Goal: Task Accomplishment & Management: Manage account settings

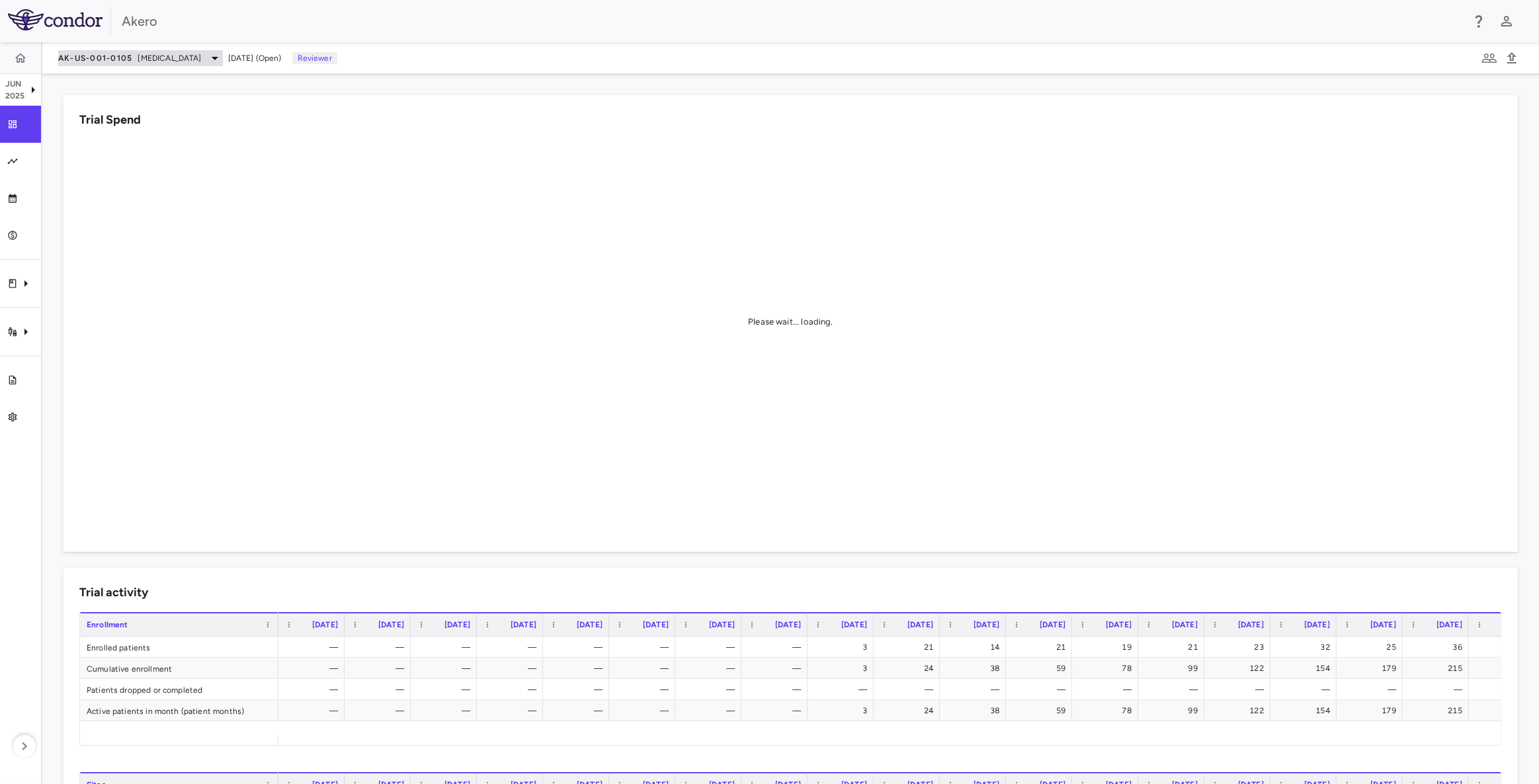
click at [202, 55] on span "[MEDICAL_DATA]" at bounding box center [170, 58] width 64 height 12
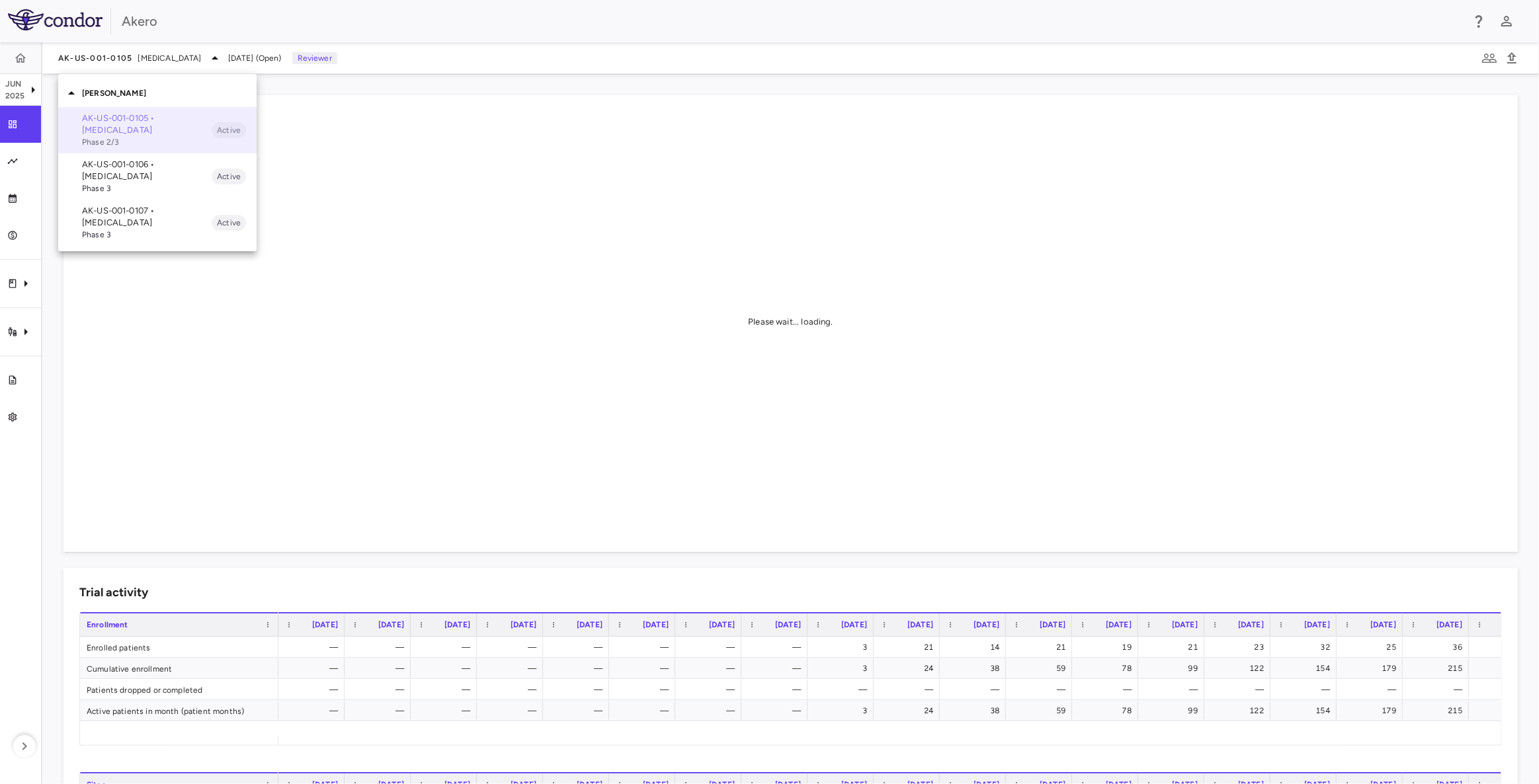
click at [173, 133] on p "AK-US-001-0105 • [MEDICAL_DATA]" at bounding box center [146, 124] width 130 height 24
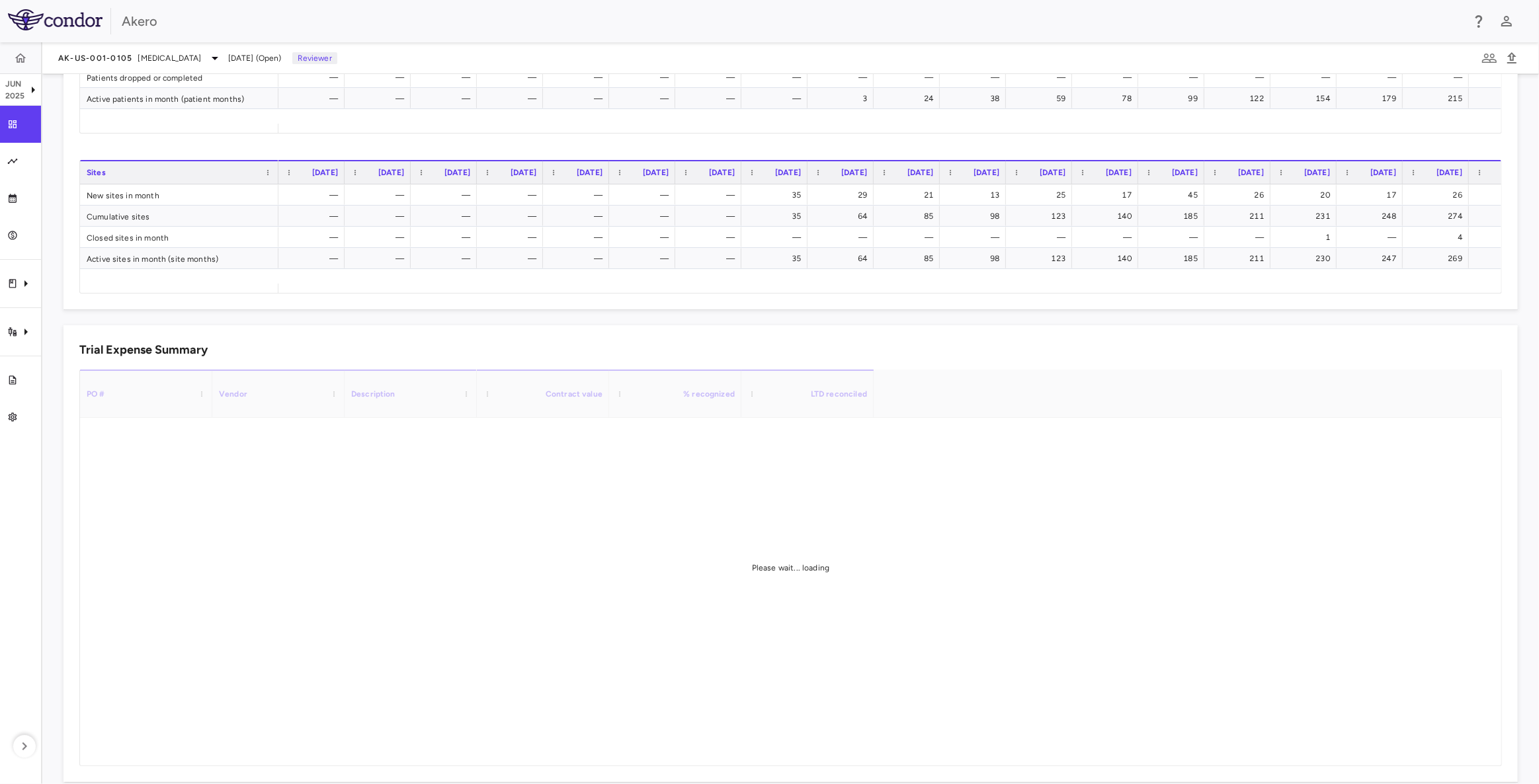
scroll to position [631, 0]
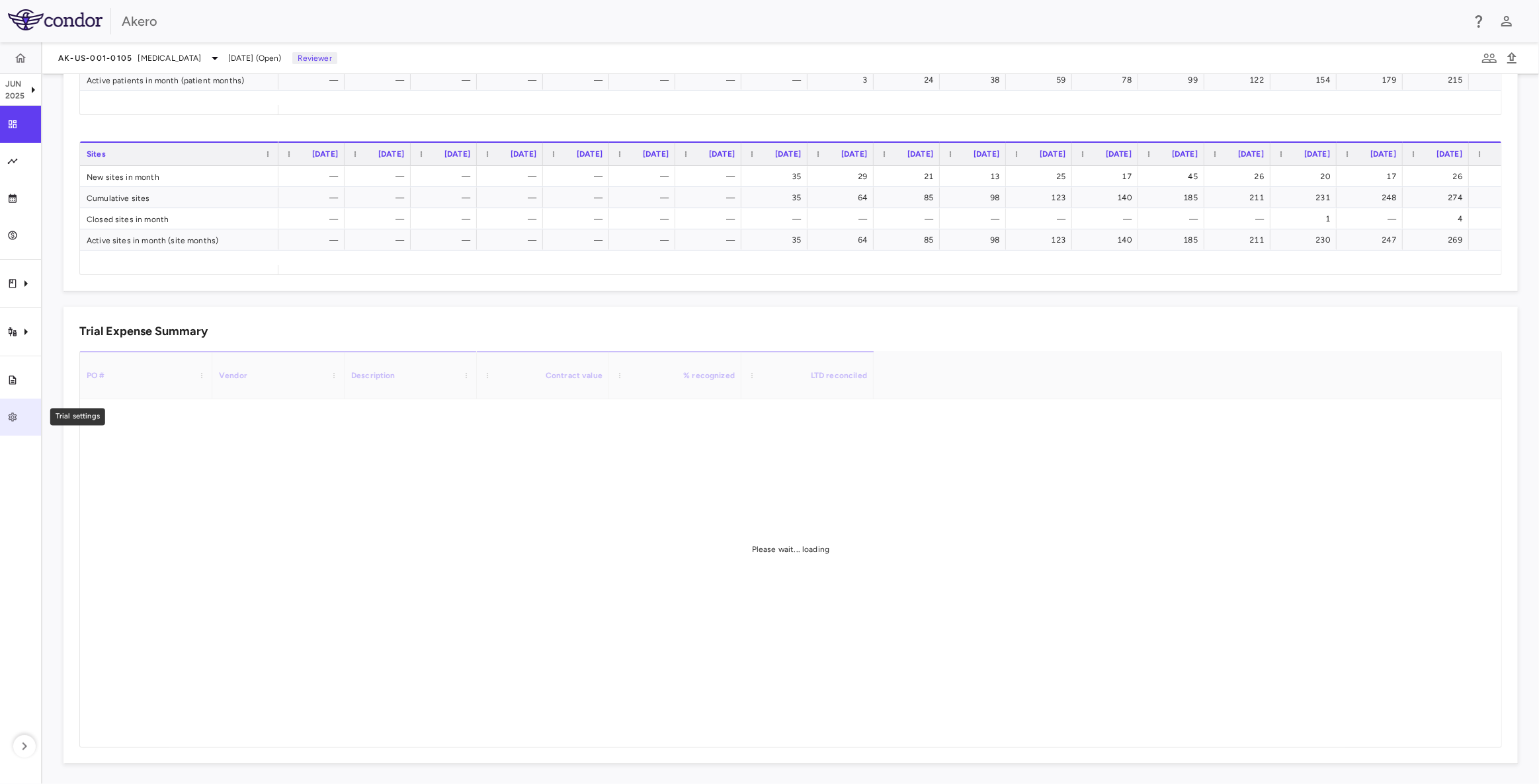
click at [15, 415] on icon "Trial settings" at bounding box center [12, 417] width 11 height 11
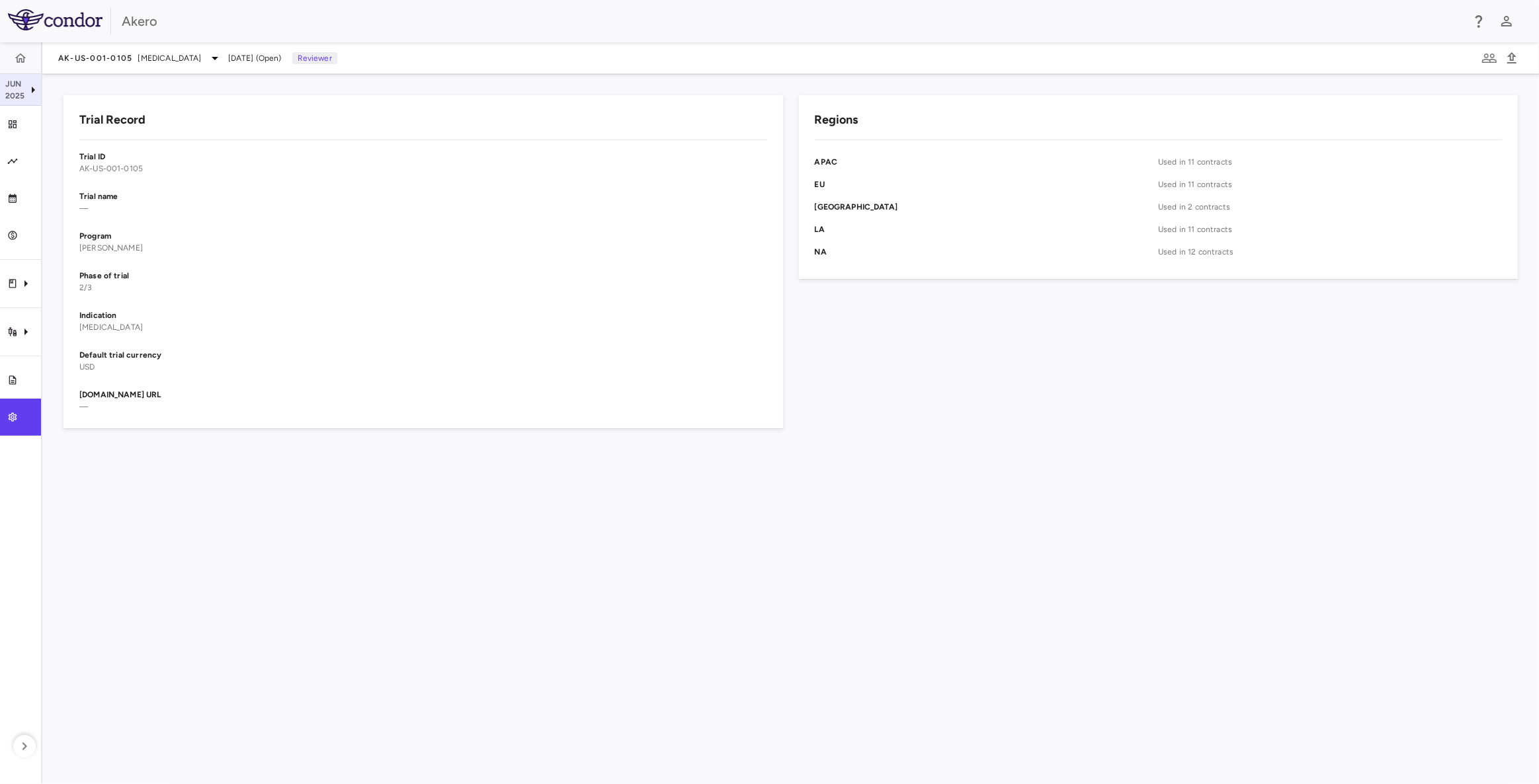
click at [31, 88] on icon at bounding box center [33, 90] width 3 height 7
click at [31, 88] on div at bounding box center [770, 392] width 1539 height 784
click at [223, 61] on icon at bounding box center [214, 58] width 16 height 16
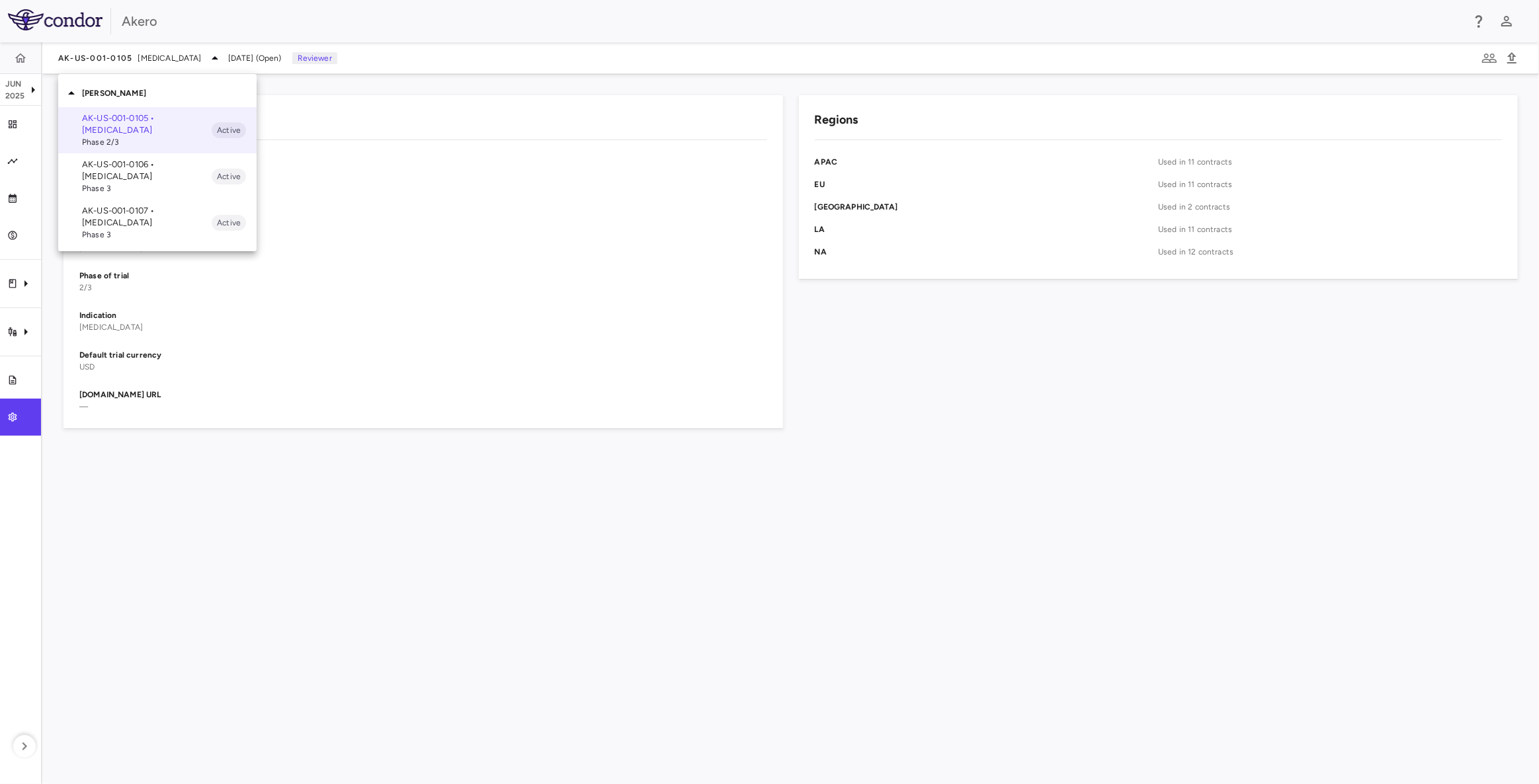
click at [185, 139] on span "Phase 2/3" at bounding box center [146, 142] width 130 height 12
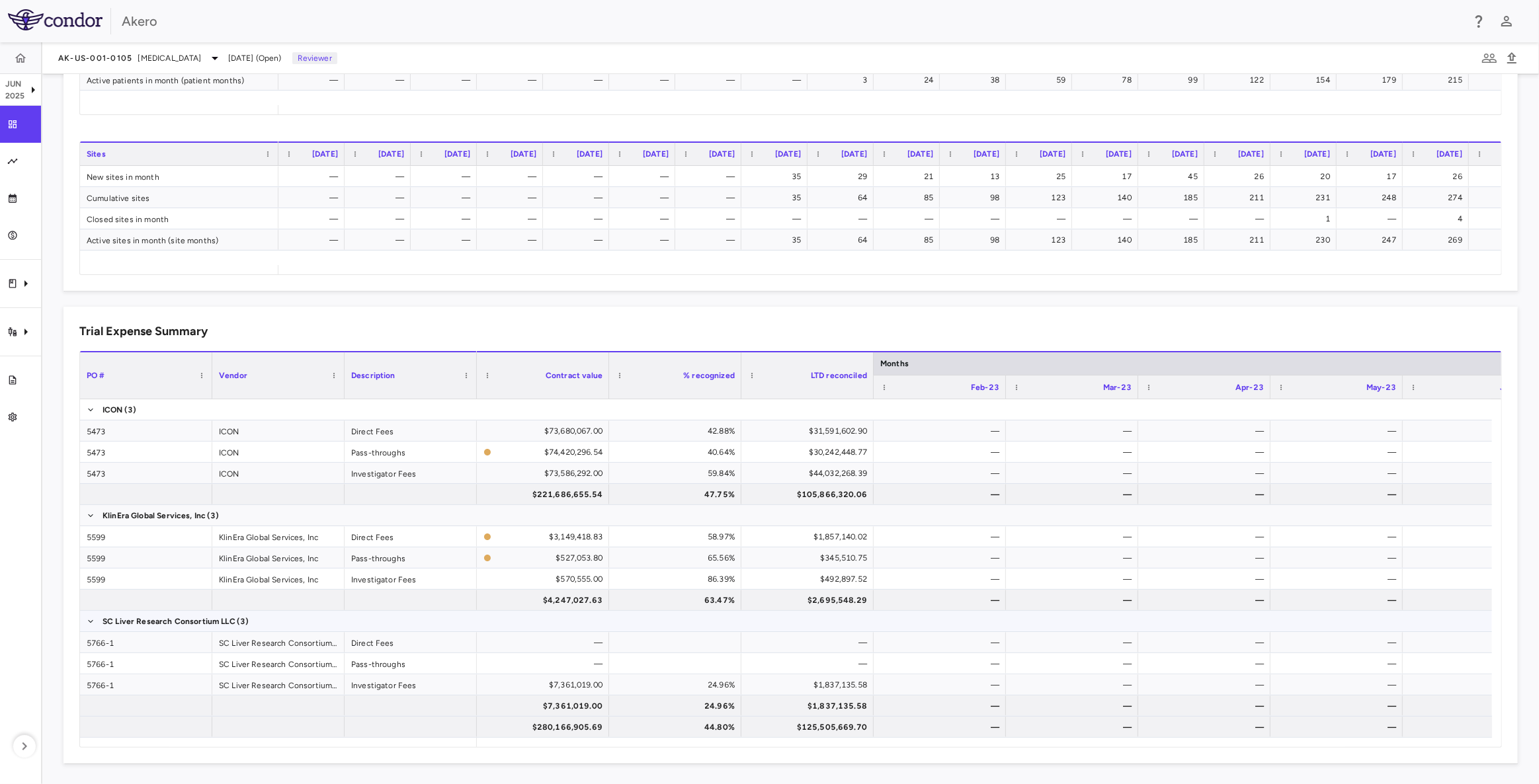
scroll to position [232, 0]
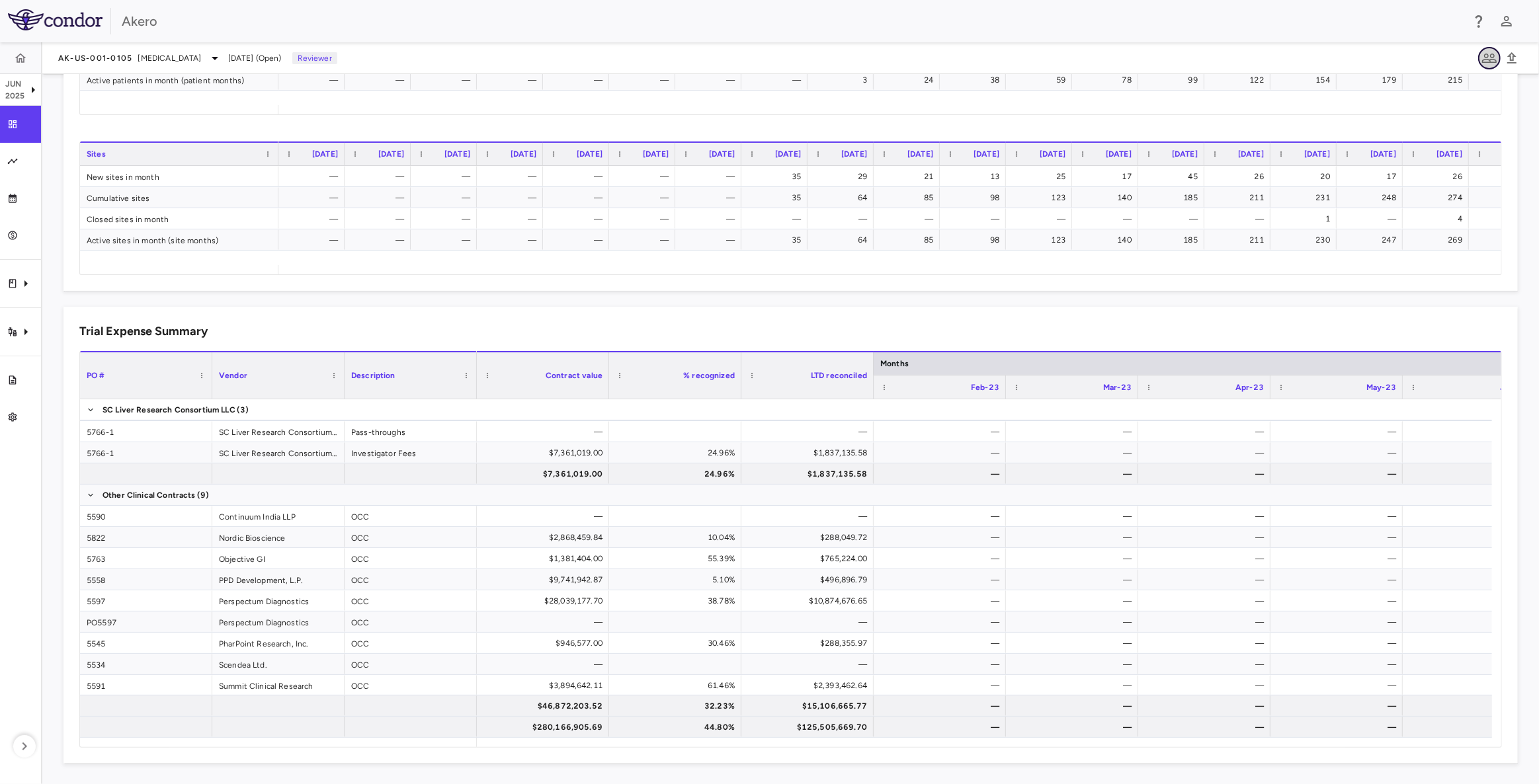
click at [1489, 56] on icon "button" at bounding box center [1489, 58] width 16 height 16
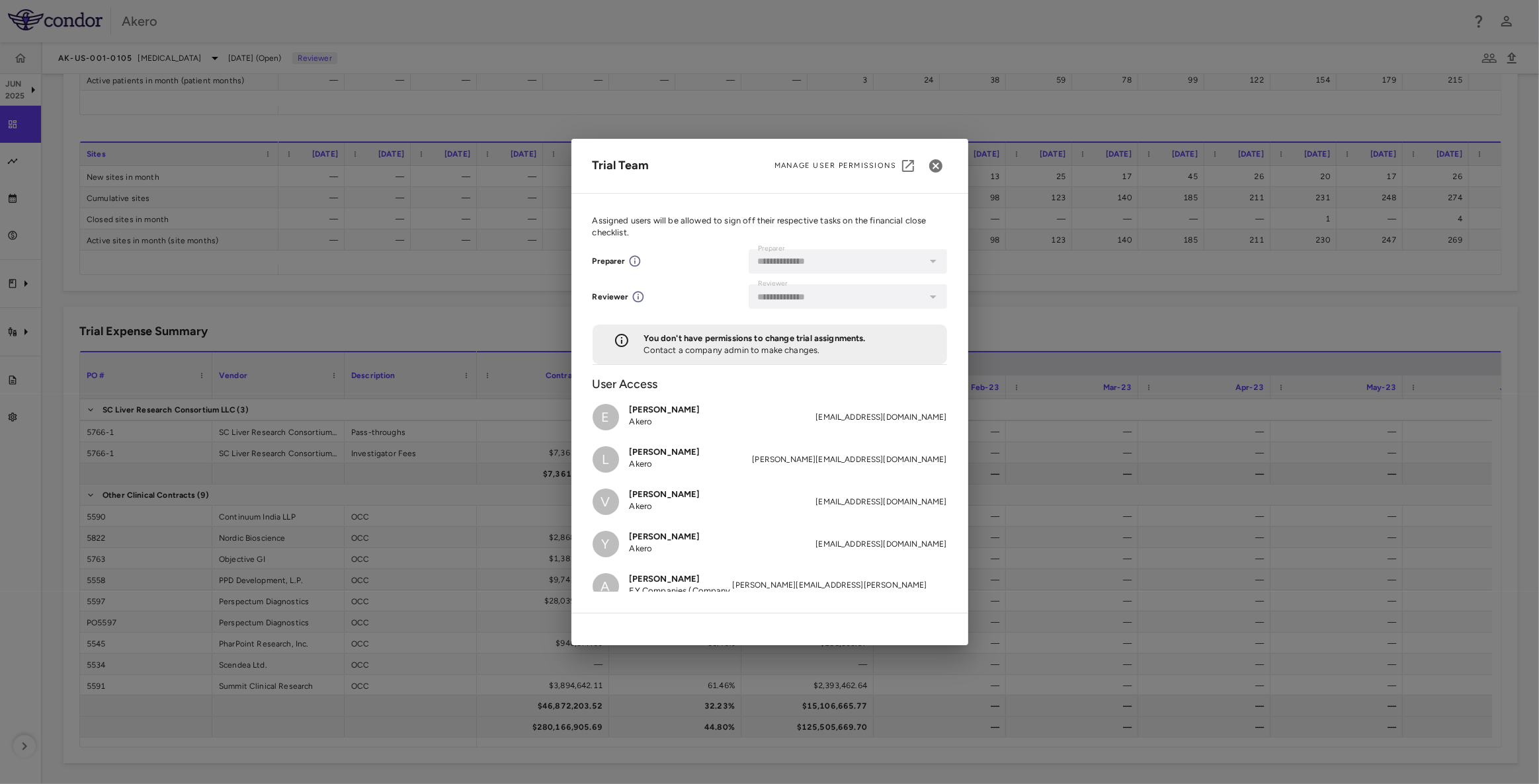
click at [1407, 55] on div "**********" at bounding box center [770, 392] width 1539 height 784
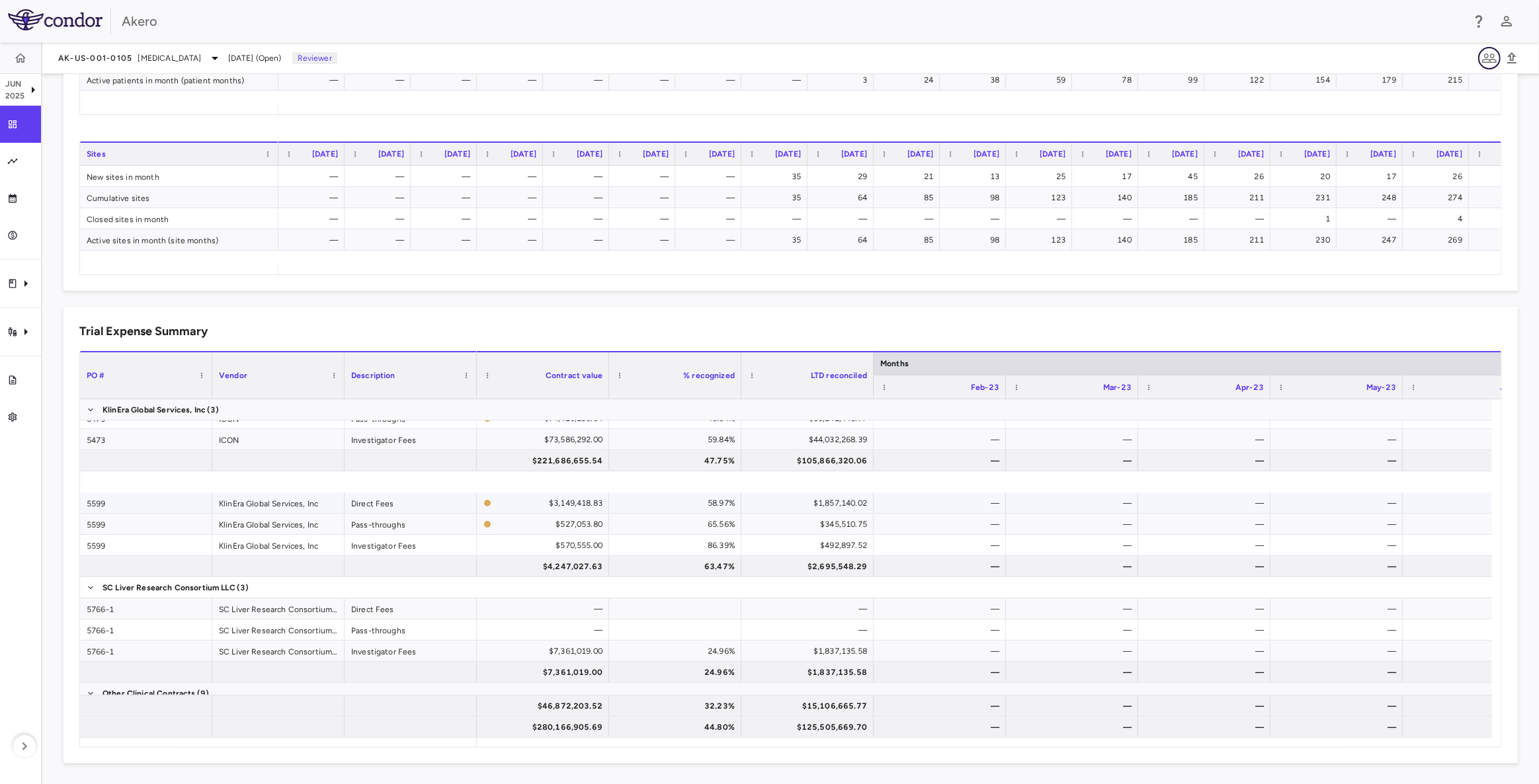
scroll to position [0, 0]
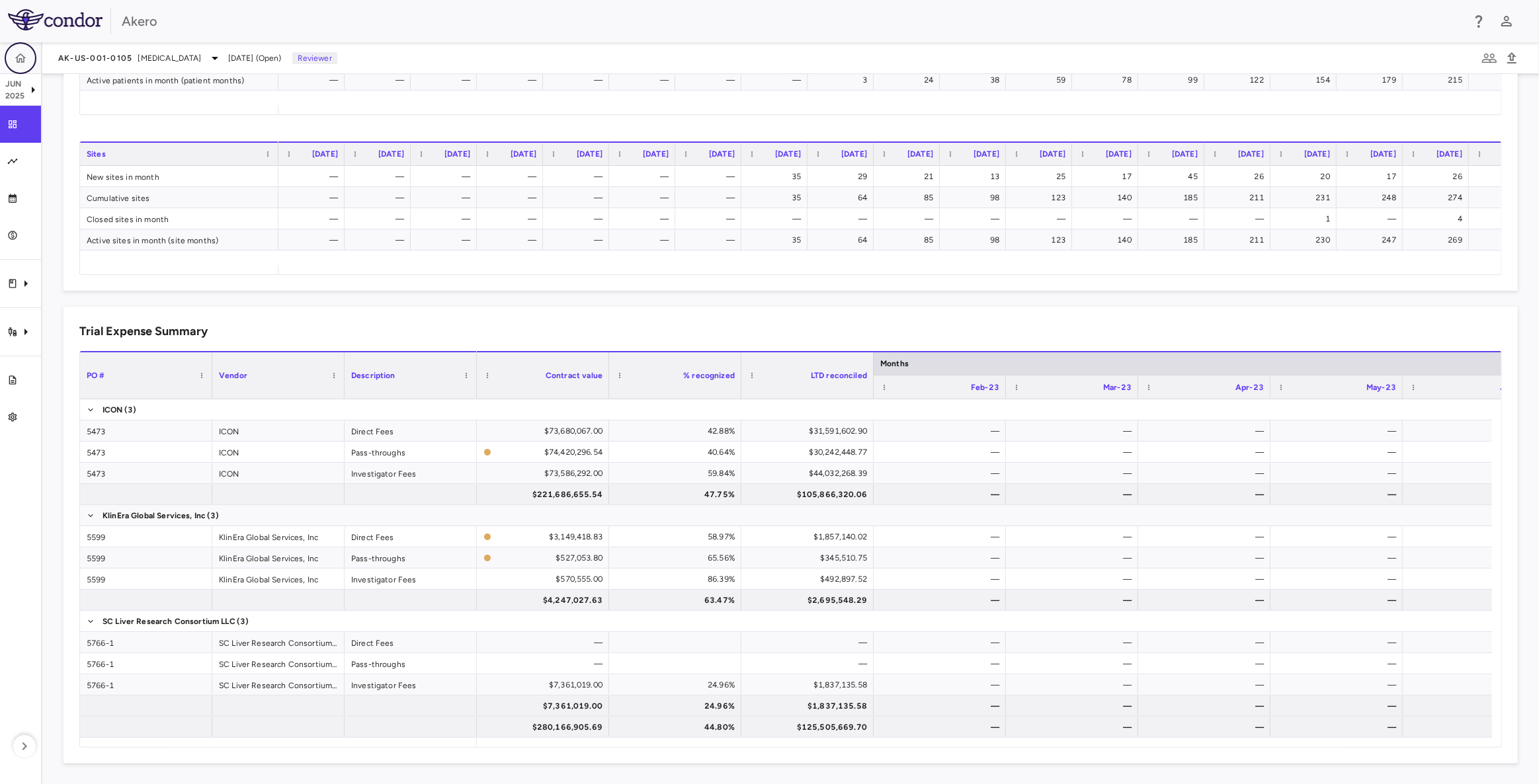
click at [28, 65] on button "button" at bounding box center [21, 58] width 31 height 31
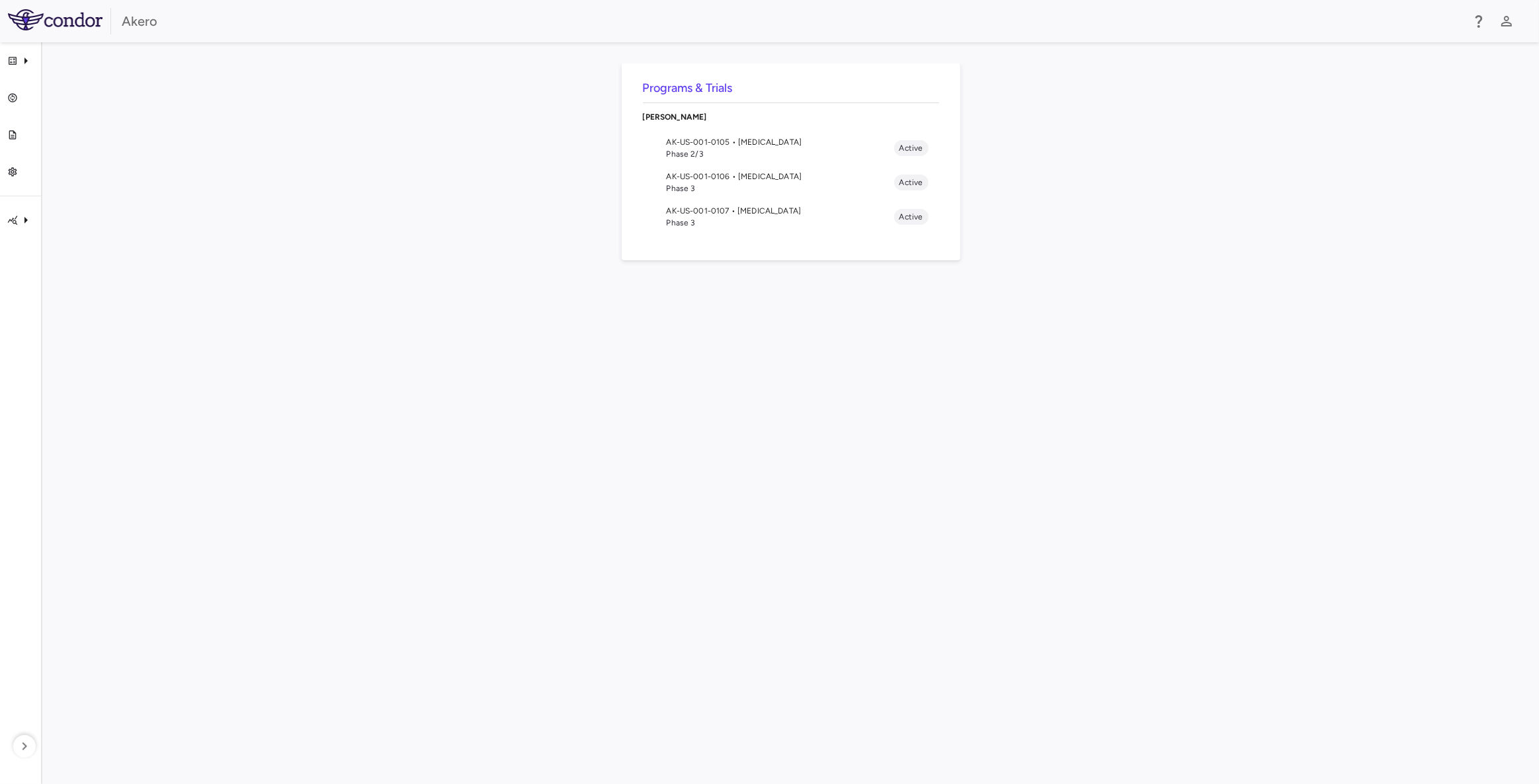
click at [831, 146] on span "AK-US-001-0105 • [MEDICAL_DATA]" at bounding box center [780, 142] width 228 height 12
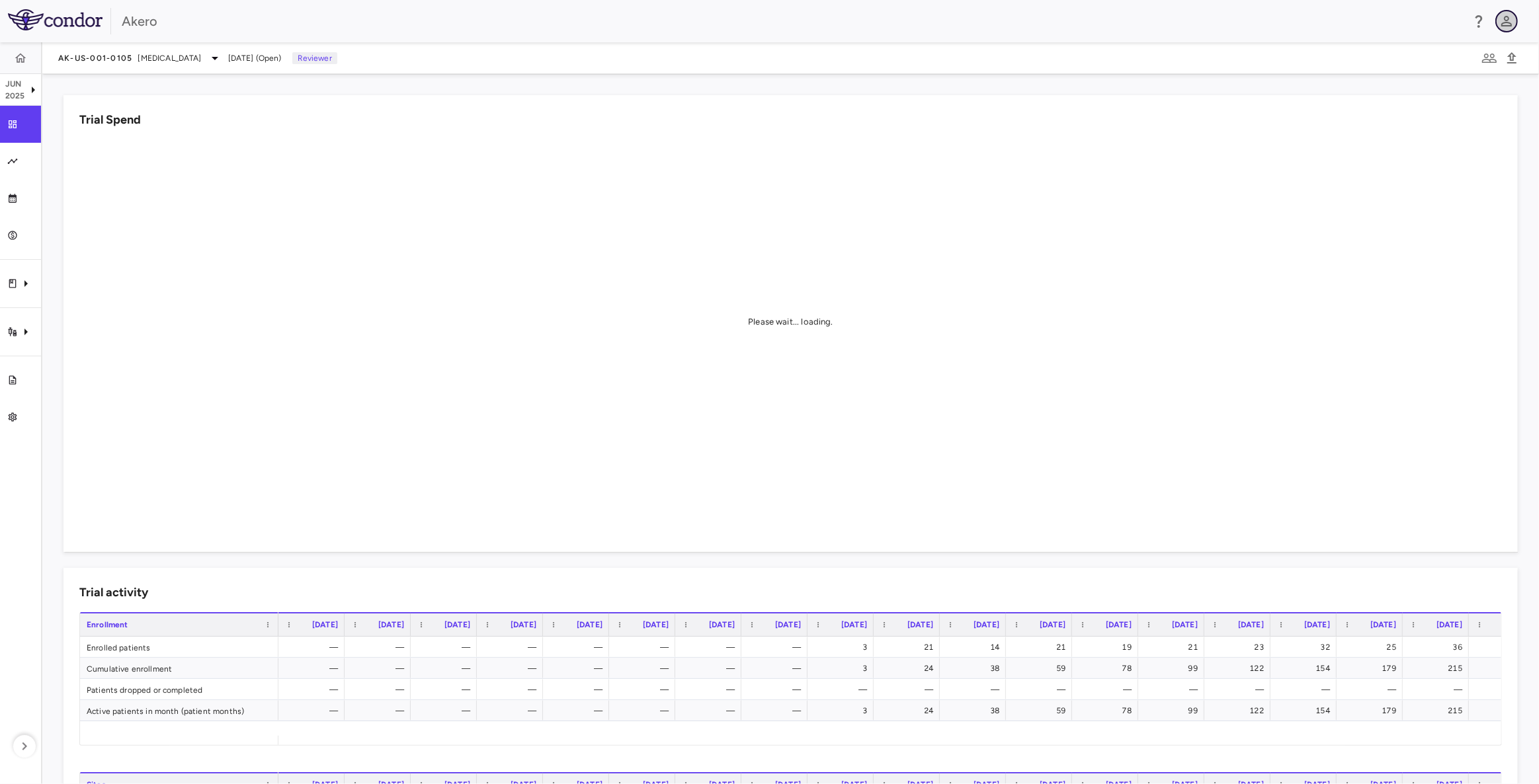
click at [1508, 22] on icon "button" at bounding box center [1507, 21] width 16 height 16
click at [1508, 22] on div at bounding box center [770, 392] width 1539 height 784
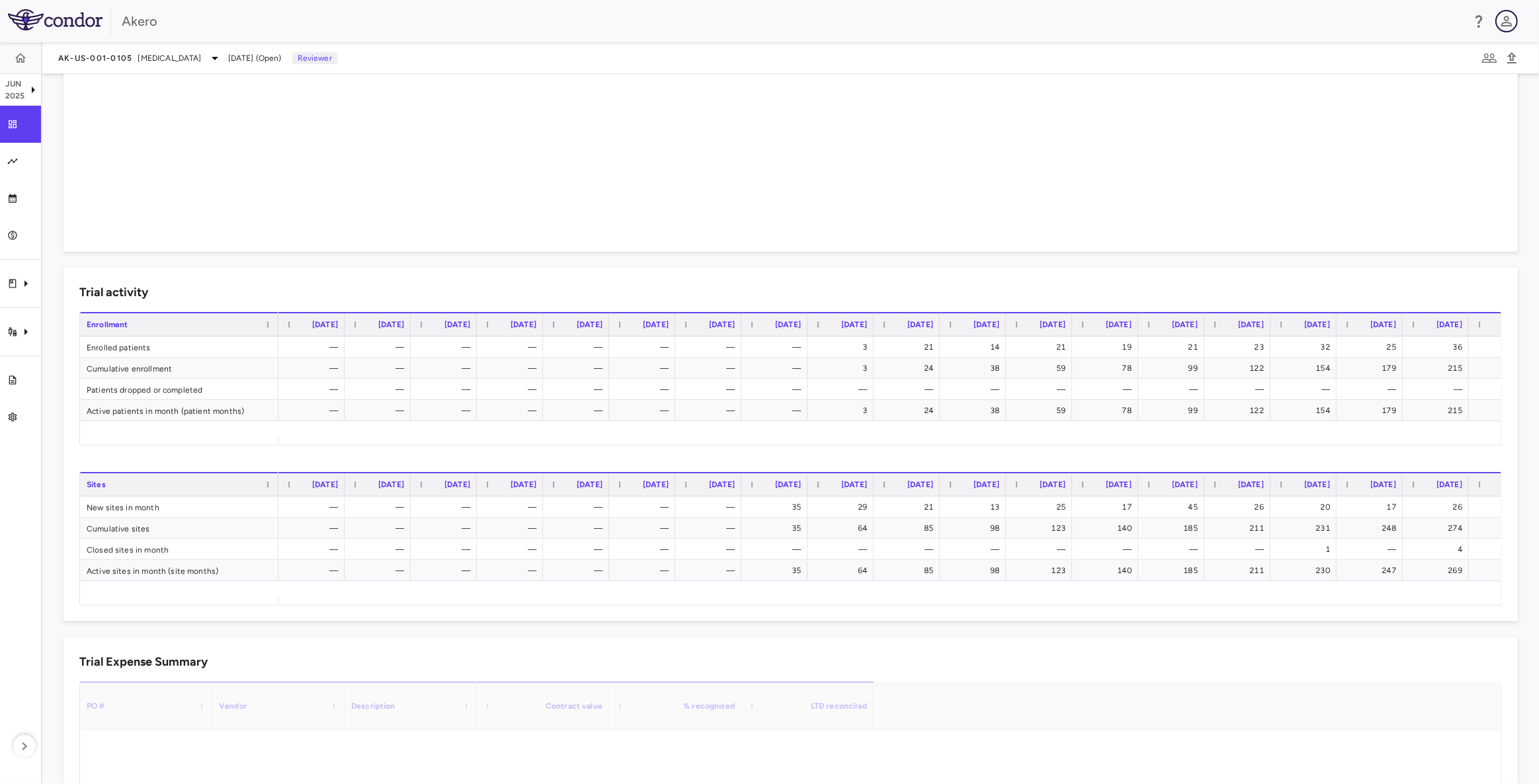
scroll to position [631, 0]
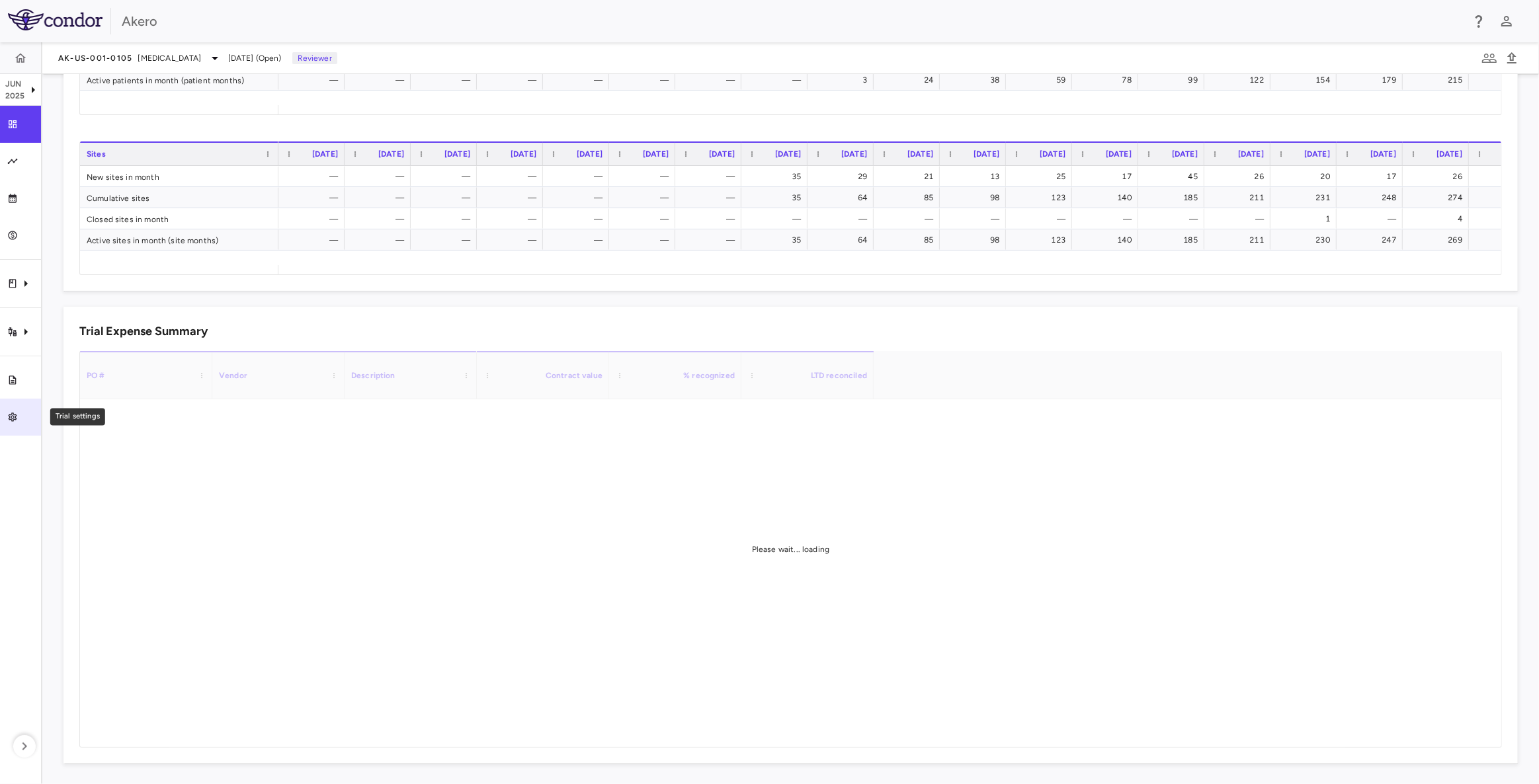
click at [10, 423] on link "Trial settings" at bounding box center [21, 417] width 41 height 37
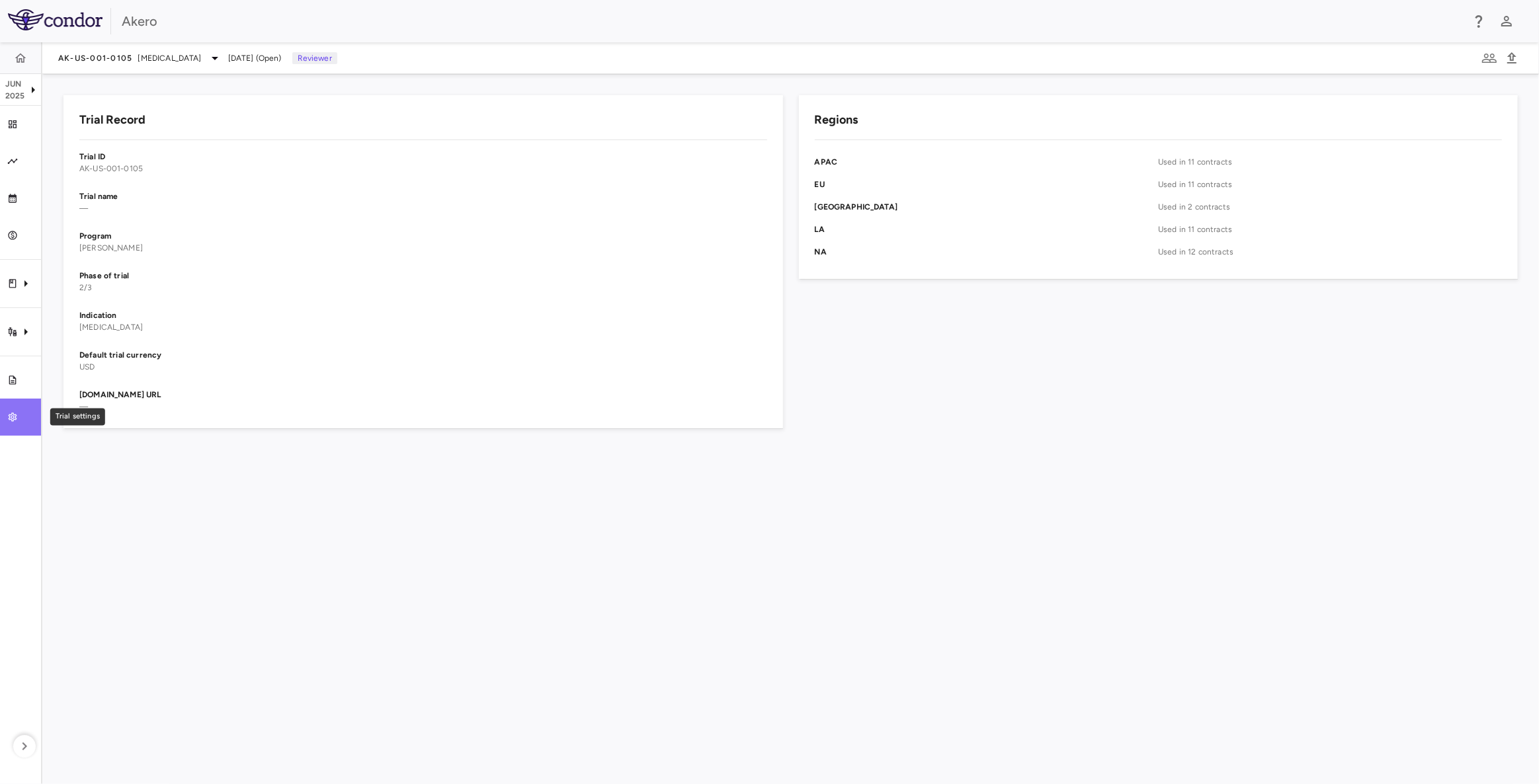
click at [18, 430] on link "Trial settings" at bounding box center [21, 417] width 41 height 37
click at [25, 745] on icon "button" at bounding box center [25, 747] width 5 height 8
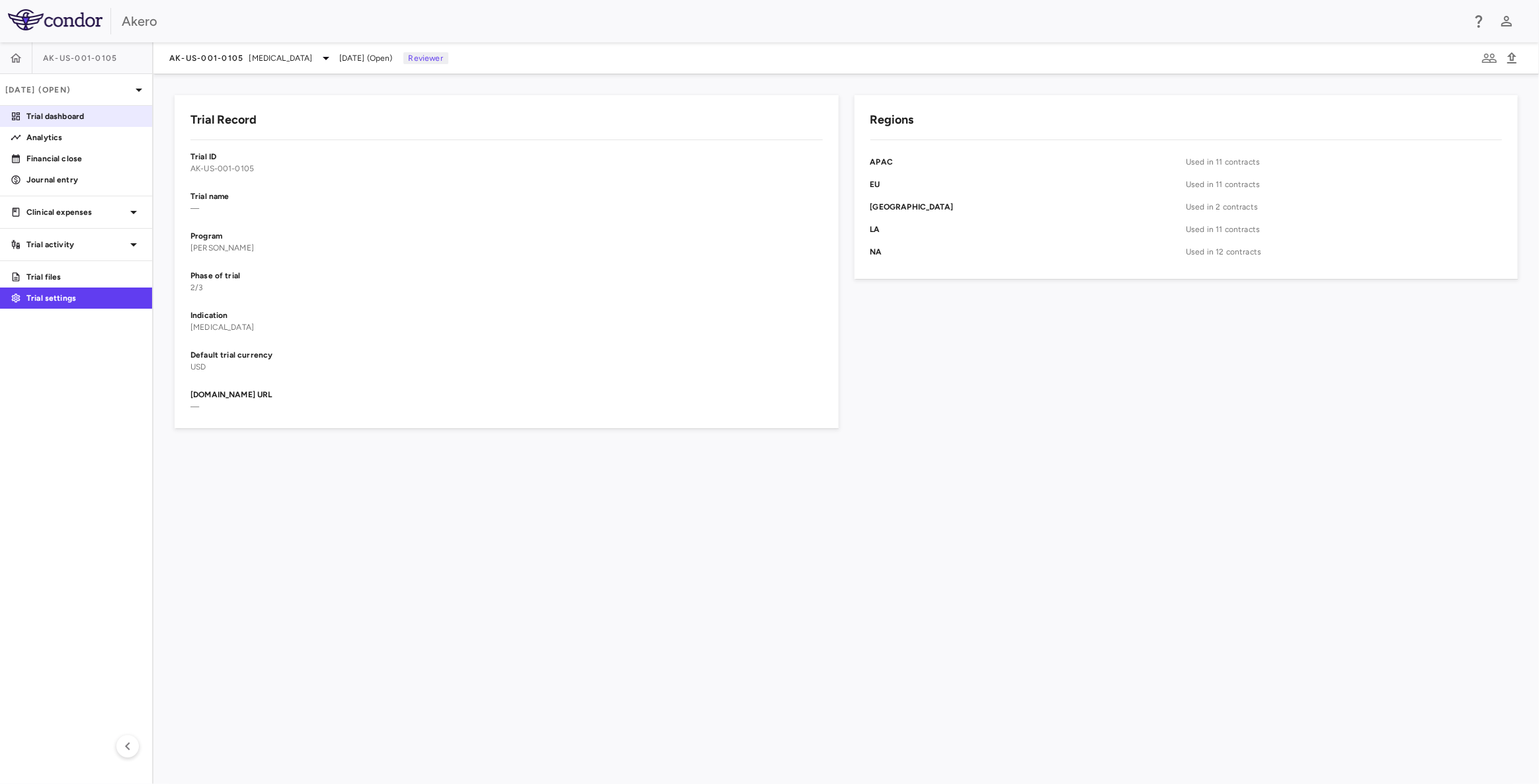
click at [80, 116] on p "Trial dashboard" at bounding box center [84, 117] width 115 height 12
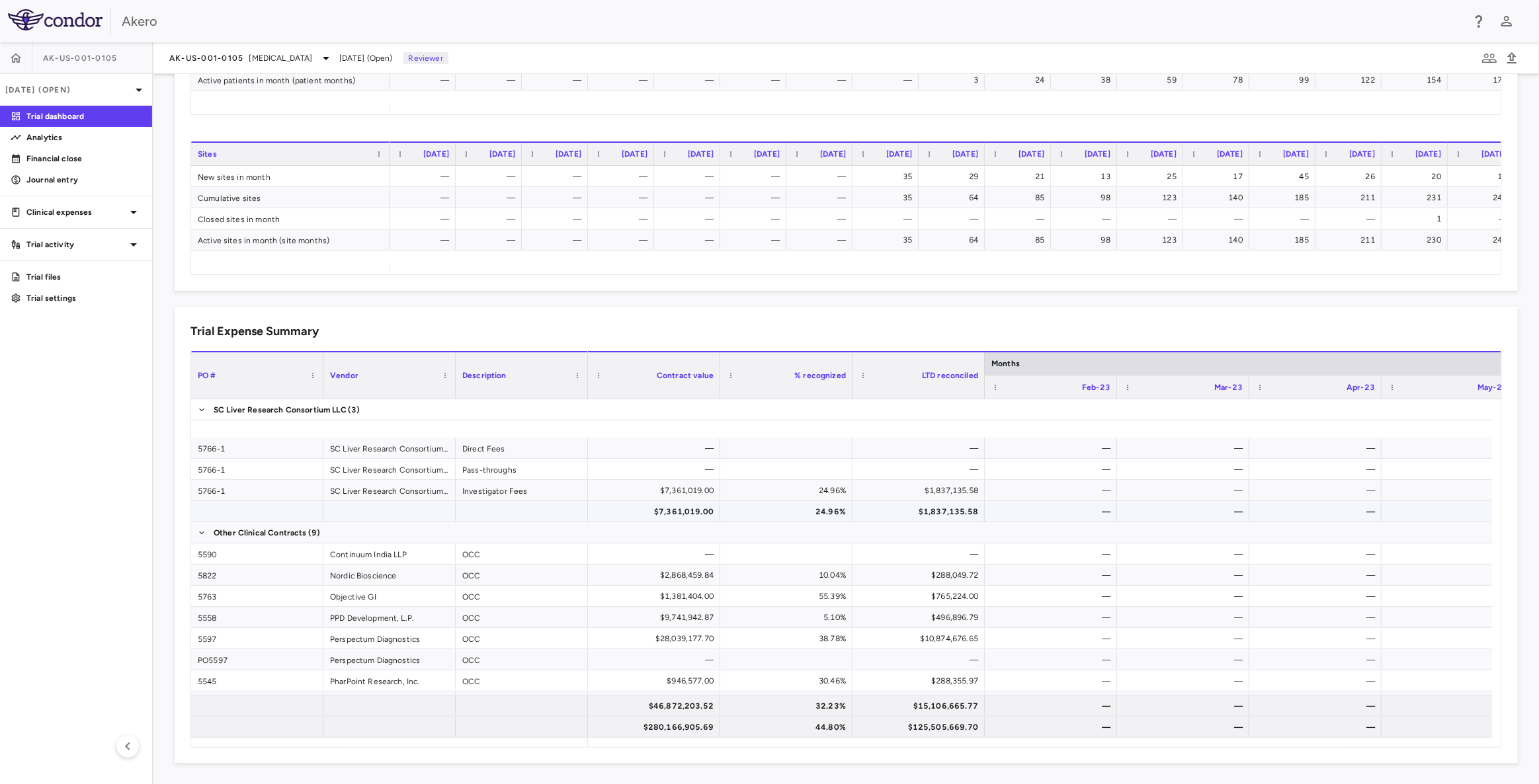
scroll to position [232, 0]
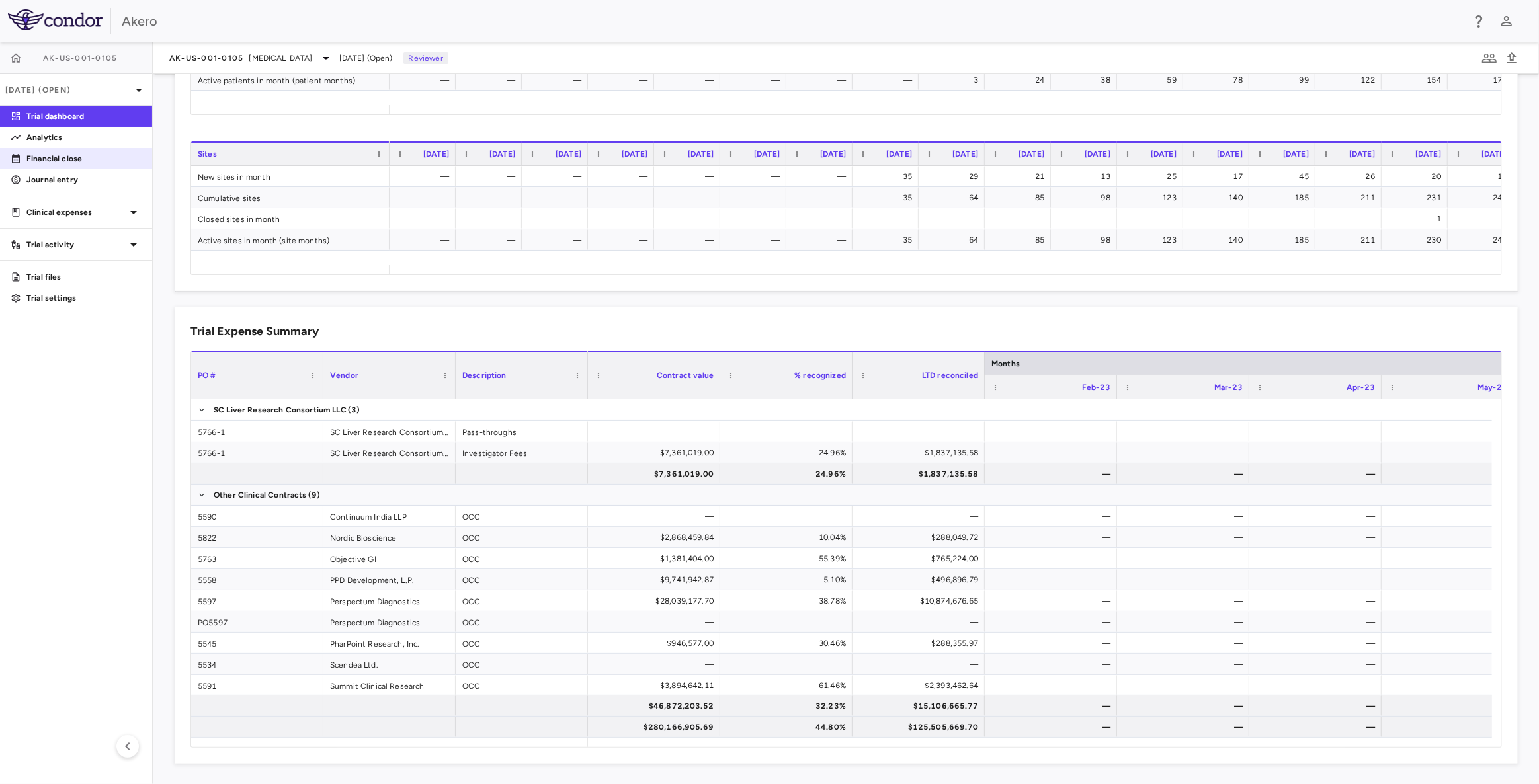
click at [53, 167] on link "Financial close" at bounding box center [76, 159] width 152 height 20
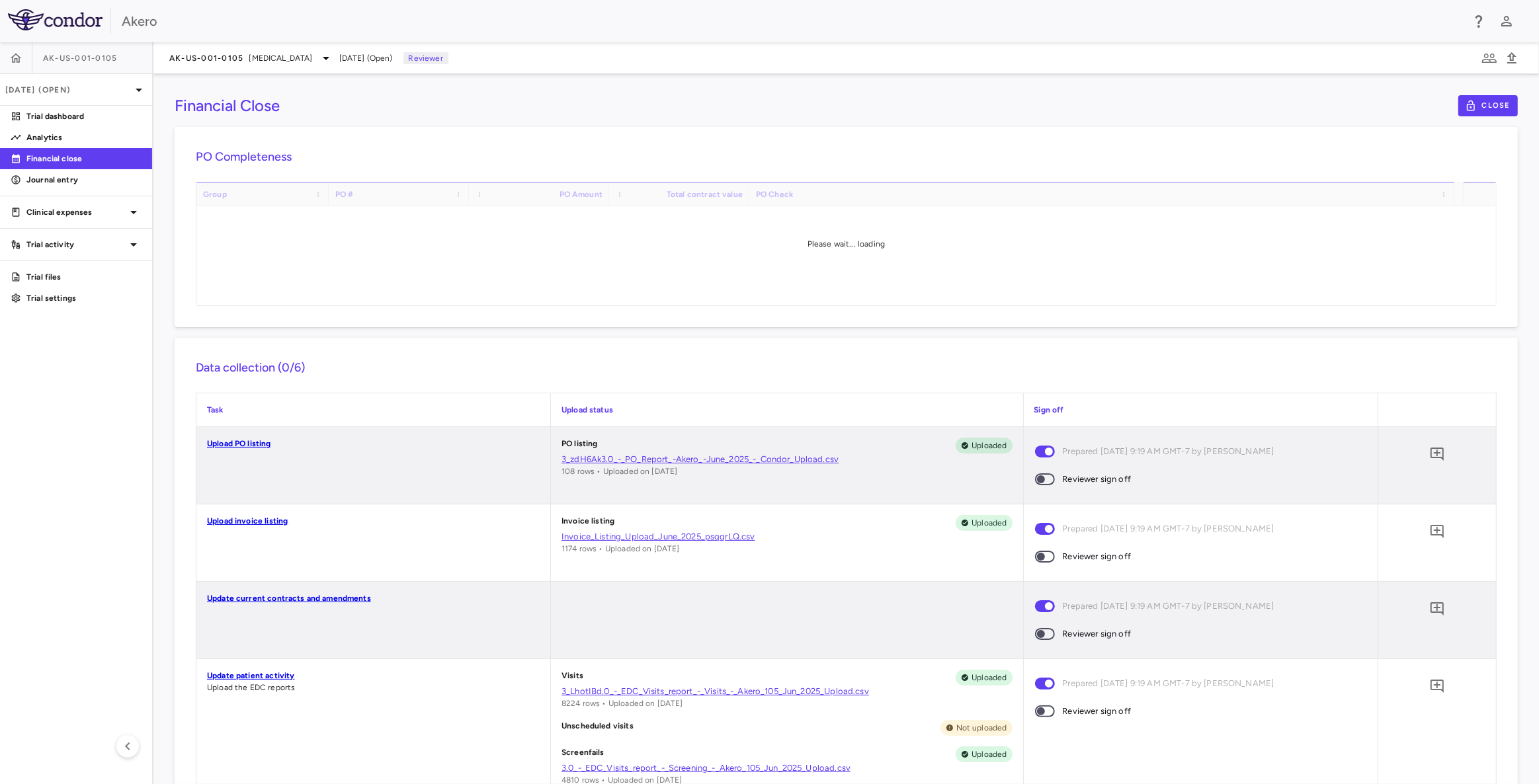
click at [1038, 476] on div "Financial Close Close PO Completeness Vendor Drag here to set column labels Gro…" at bounding box center [846, 429] width 1386 height 710
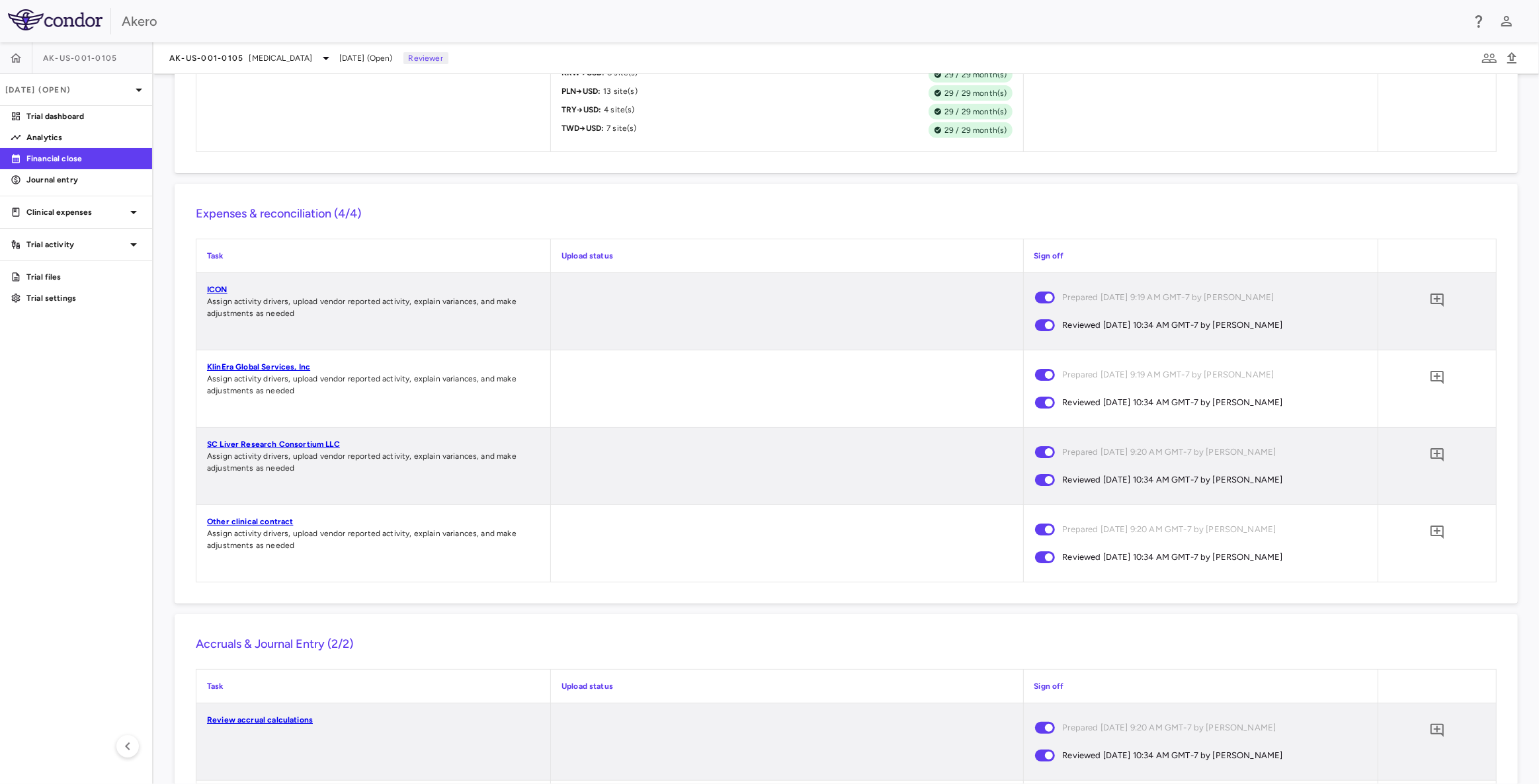
scroll to position [1858, 0]
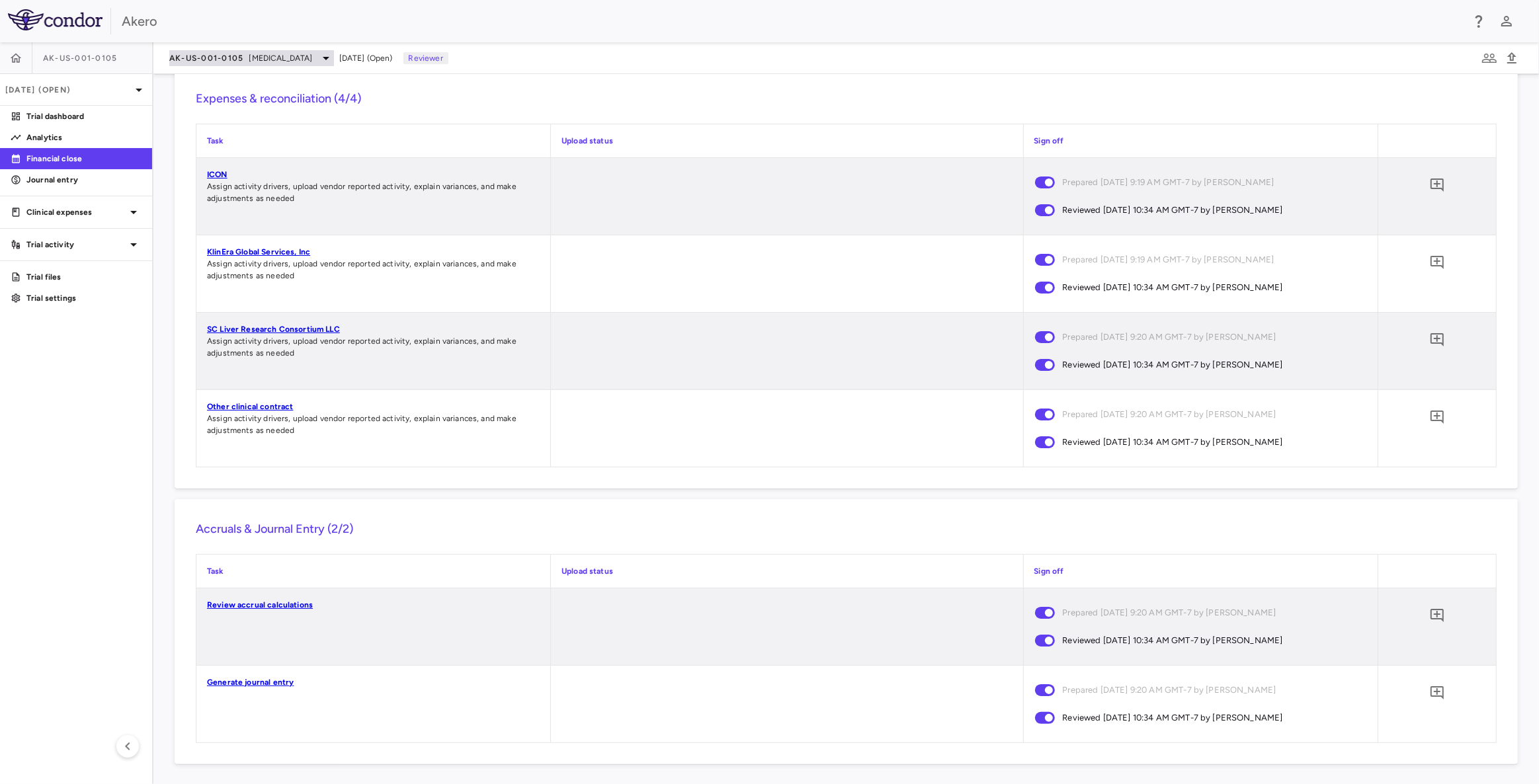
click at [313, 60] on span "[MEDICAL_DATA]" at bounding box center [280, 58] width 64 height 12
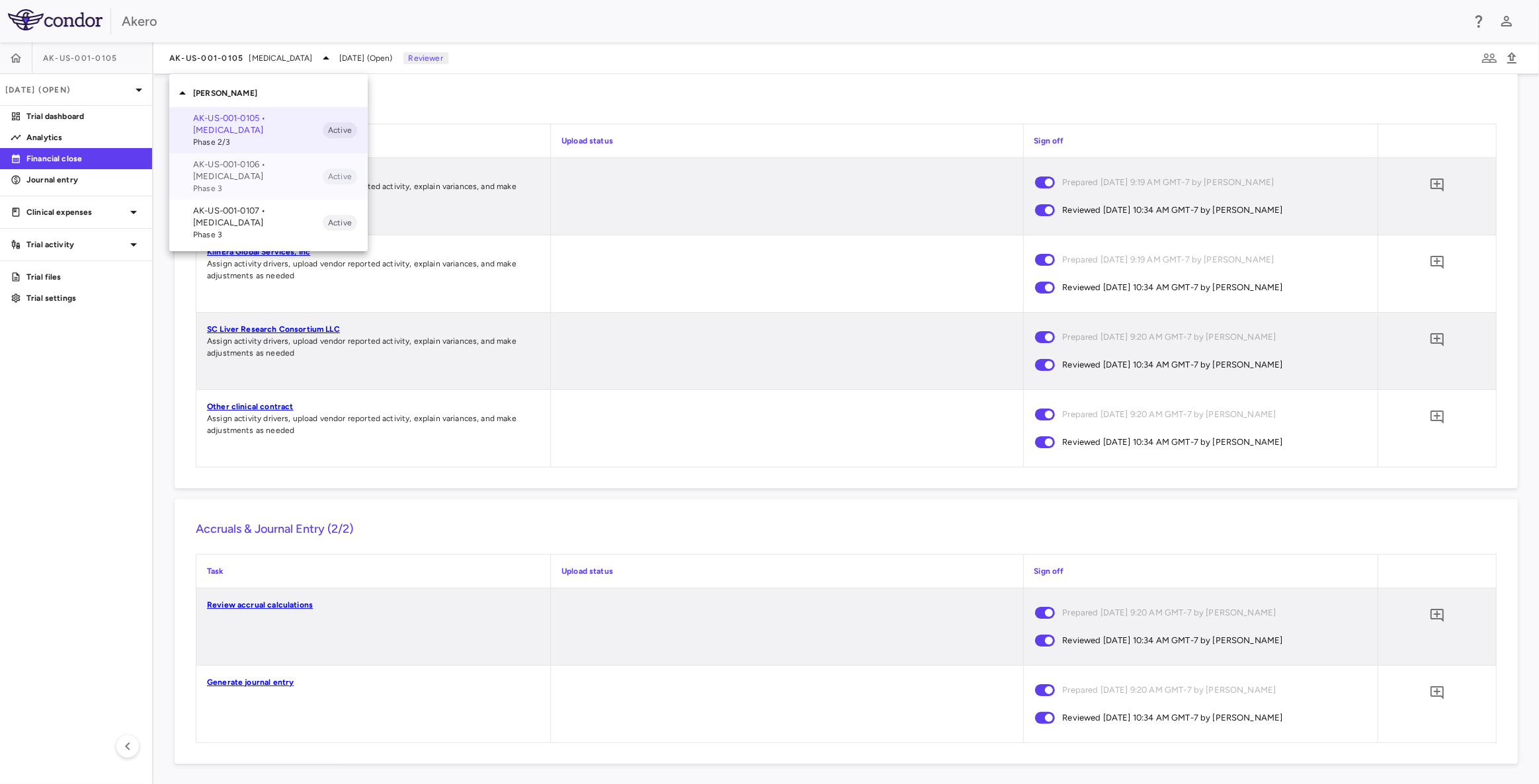
click at [295, 170] on p "AK-US-001-0106 • [MEDICAL_DATA]" at bounding box center [257, 170] width 130 height 24
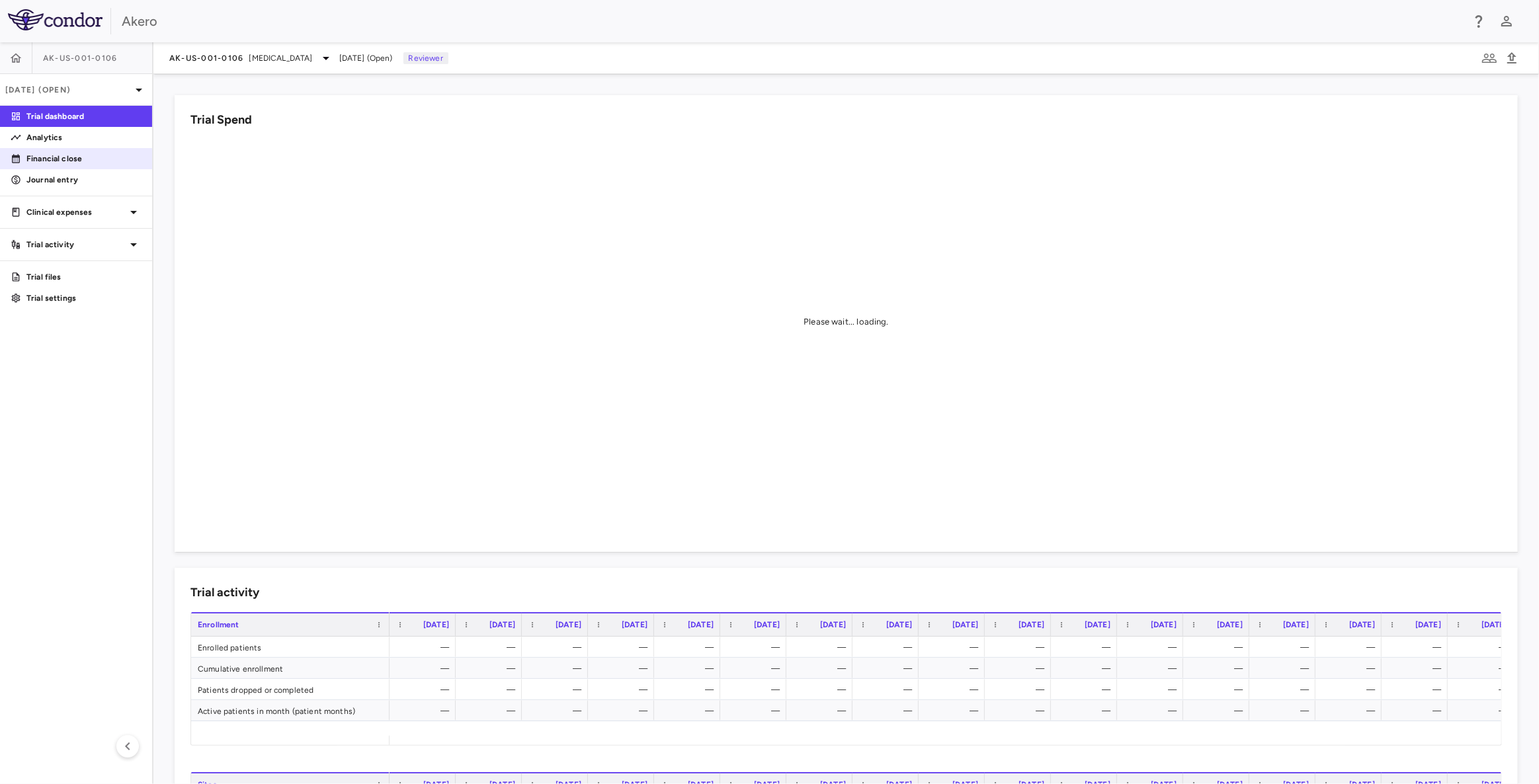
click at [73, 156] on p "Financial close" at bounding box center [84, 159] width 115 height 12
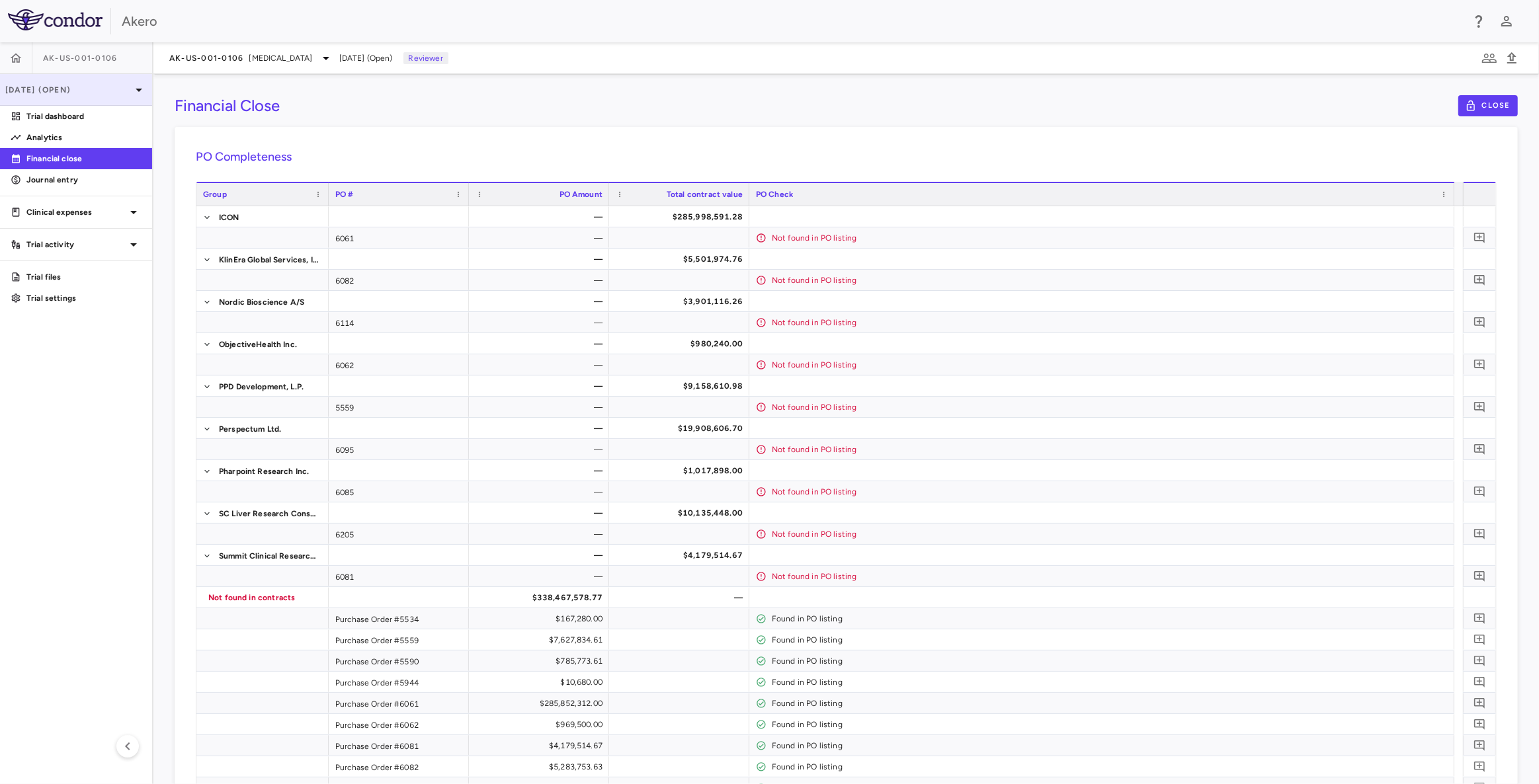
click at [133, 95] on icon at bounding box center [138, 89] width 16 height 16
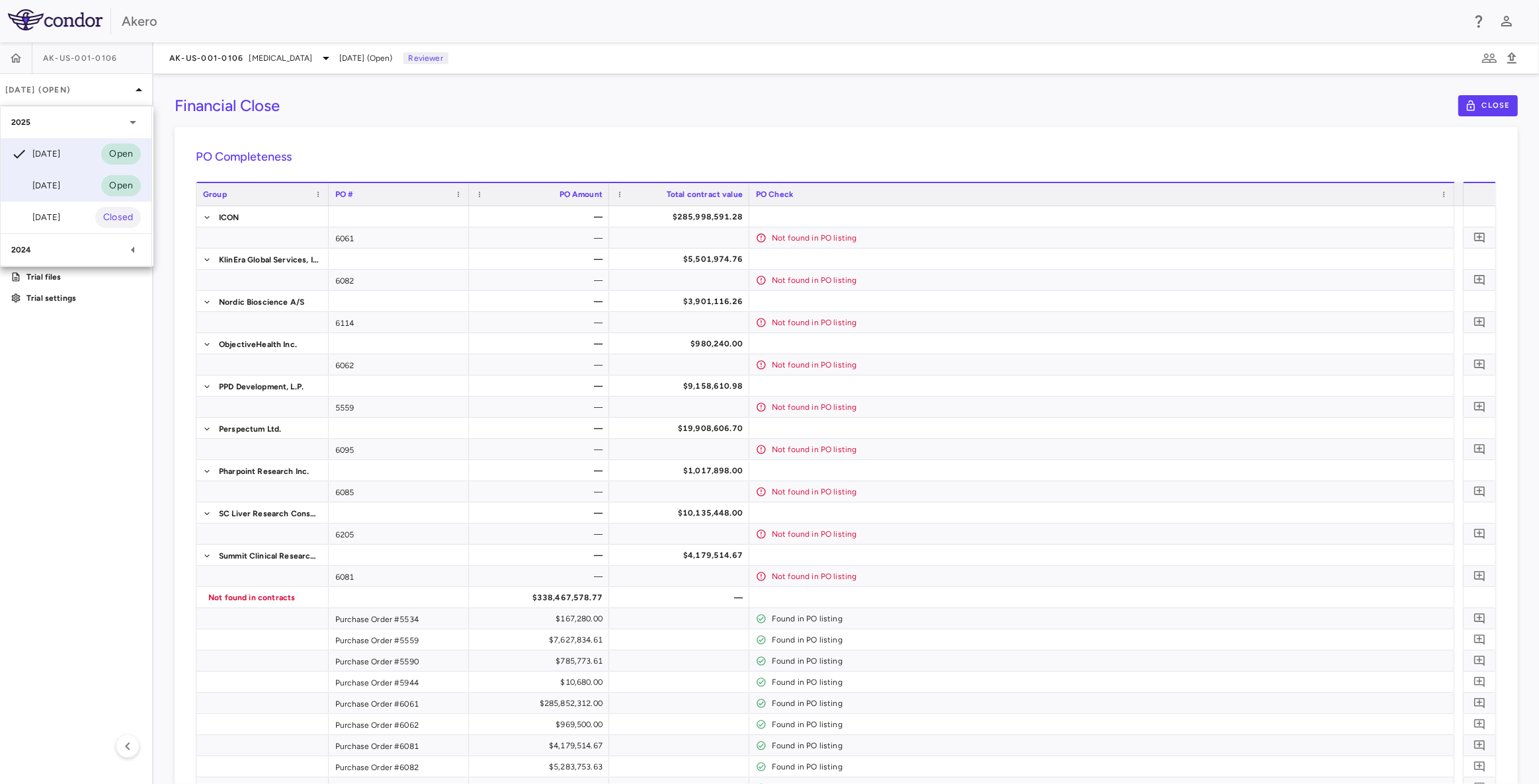
click at [75, 192] on div "[DATE] Open" at bounding box center [76, 185] width 151 height 31
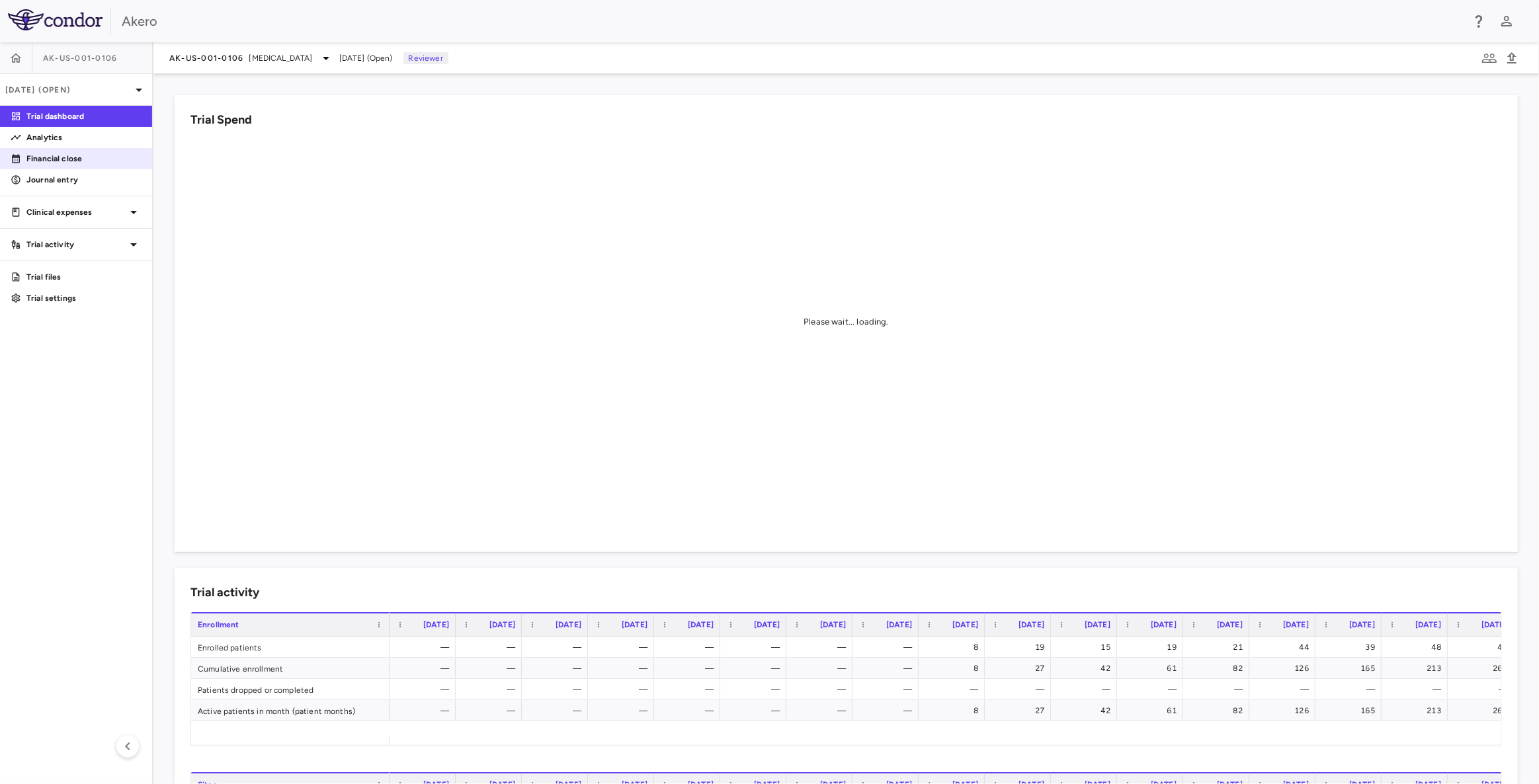
click at [99, 157] on p "Financial close" at bounding box center [84, 159] width 115 height 12
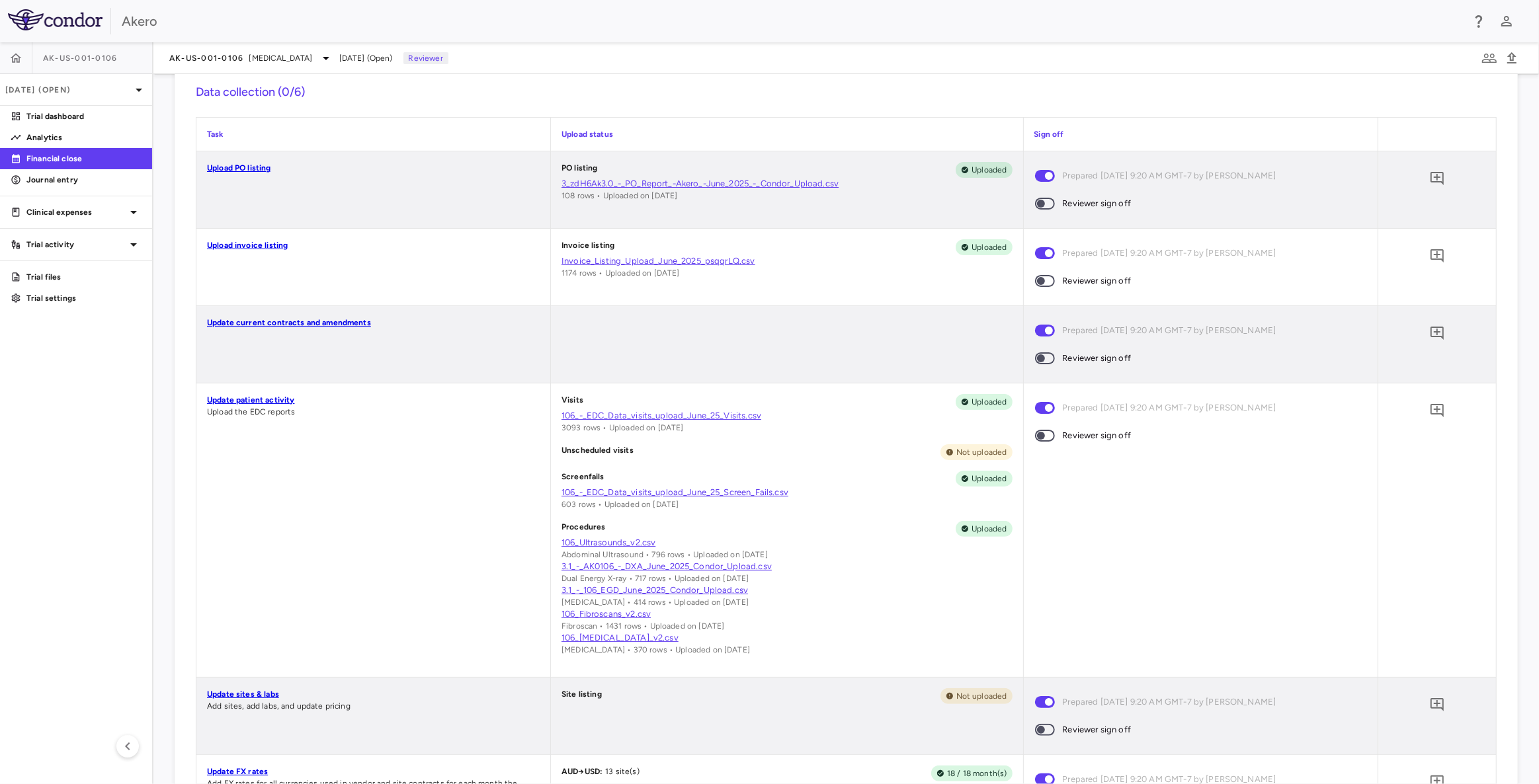
scroll to position [300, 0]
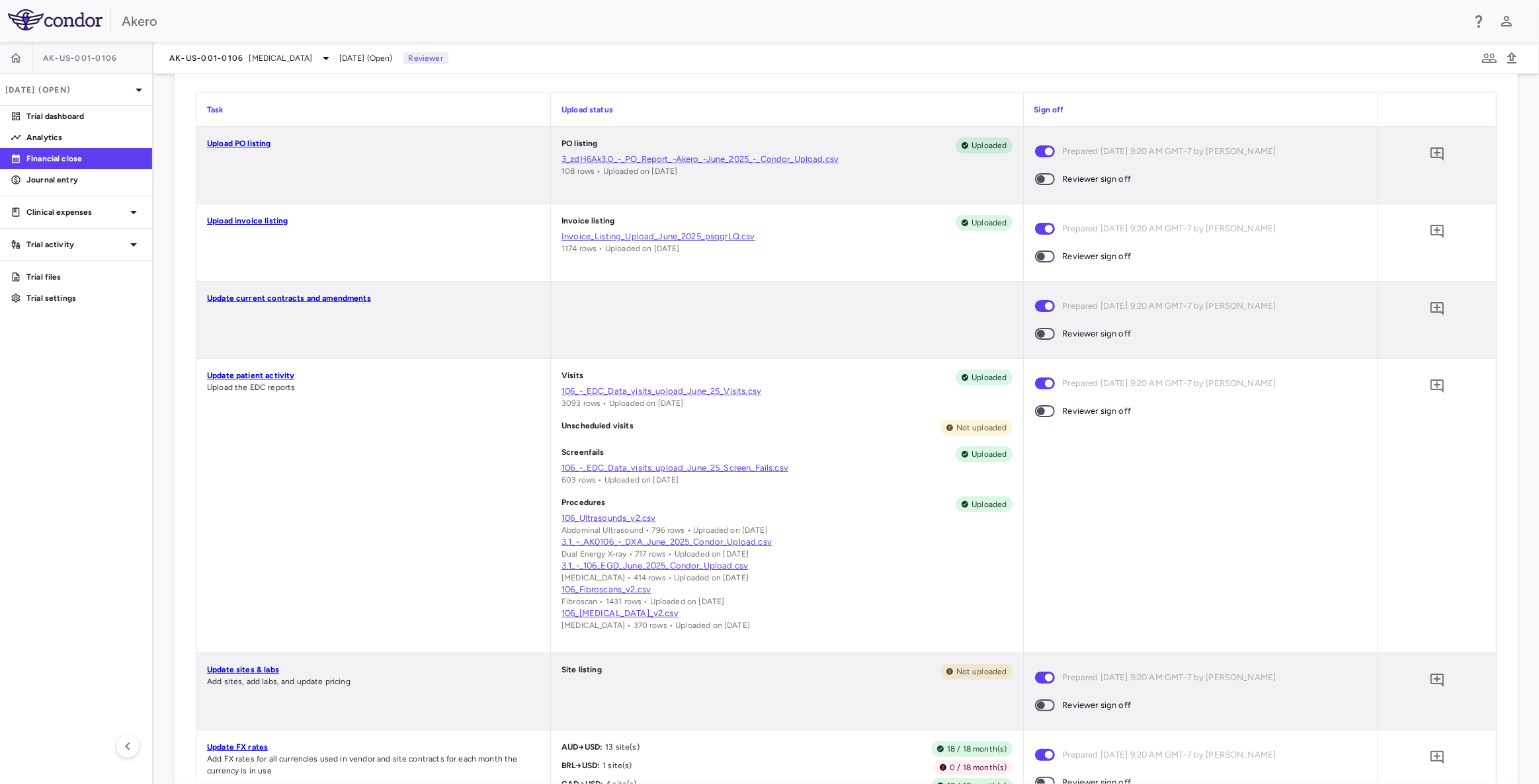
click at [1038, 261] on span at bounding box center [1045, 256] width 36 height 28
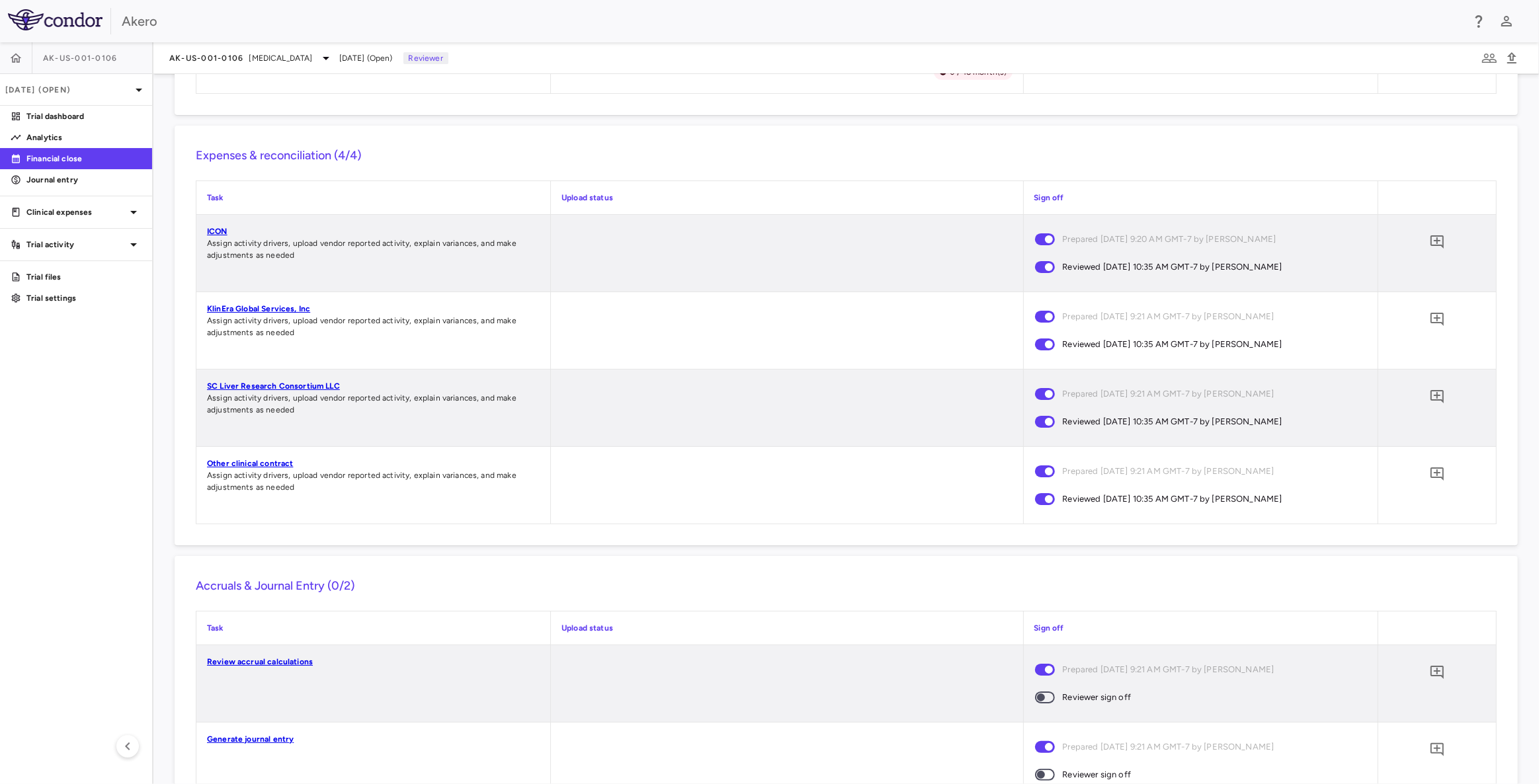
scroll to position [1815, 0]
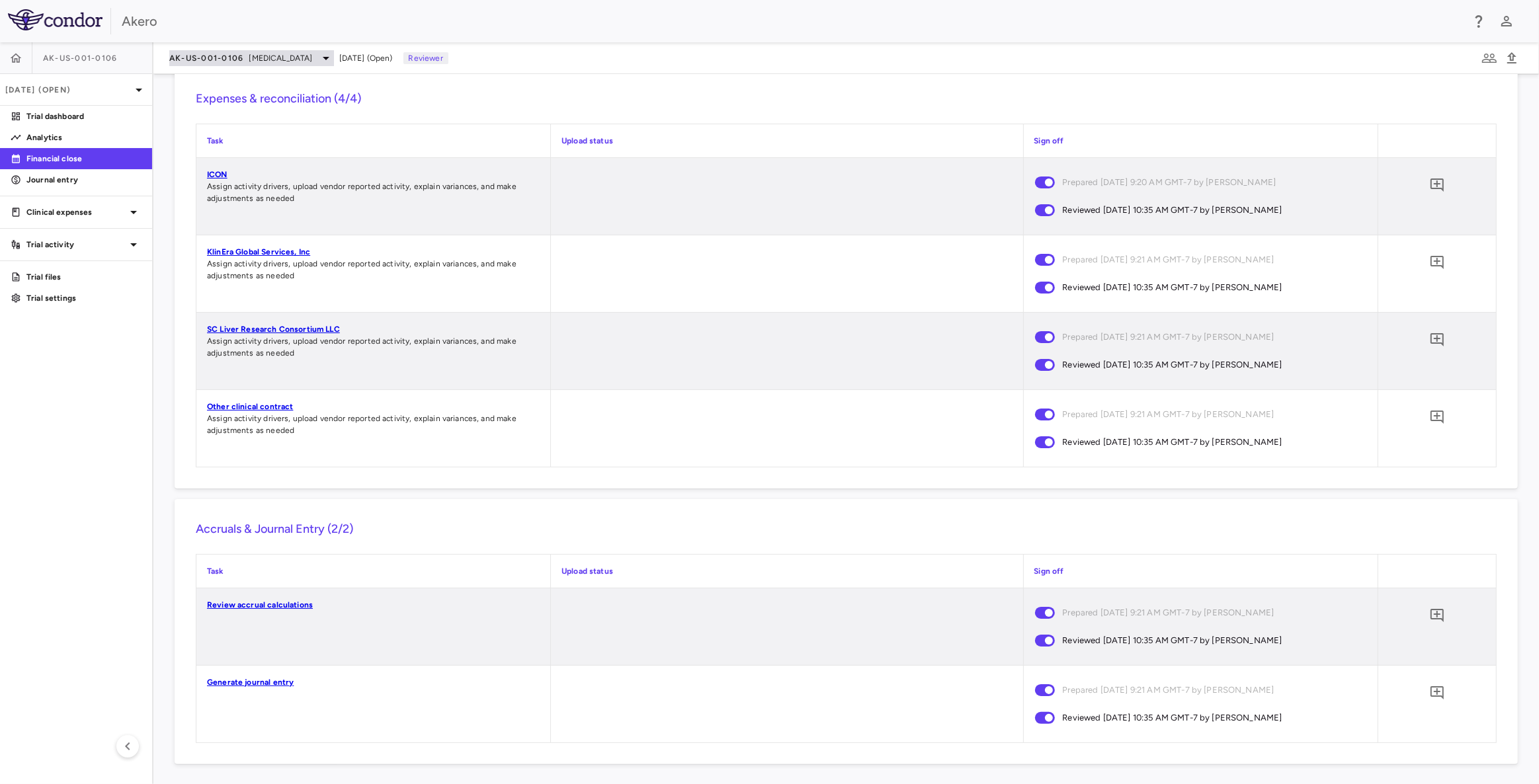
click at [313, 59] on span "[MEDICAL_DATA]" at bounding box center [280, 58] width 64 height 12
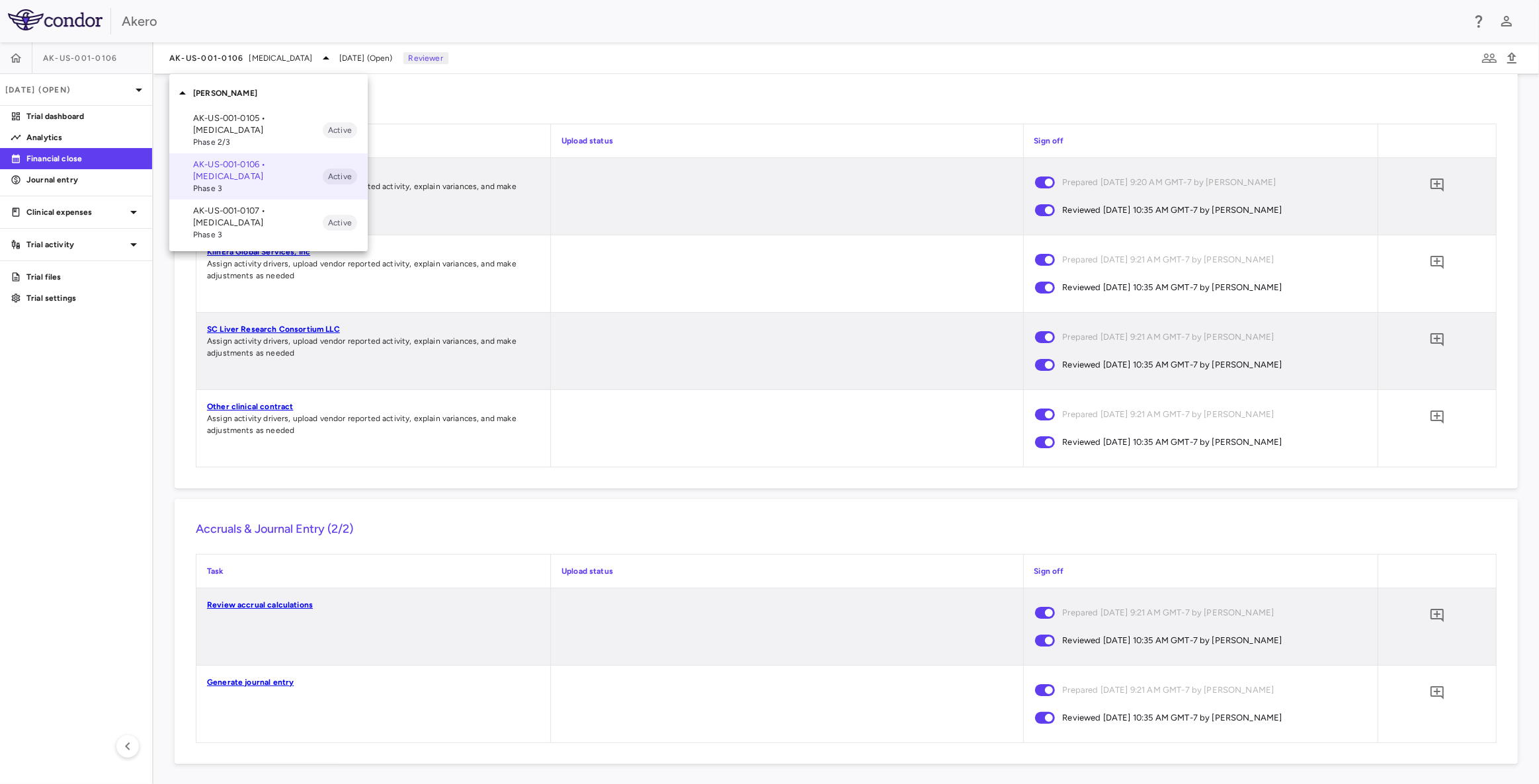
click at [264, 218] on p "AK-US-001-0107 • [MEDICAL_DATA]" at bounding box center [257, 217] width 130 height 24
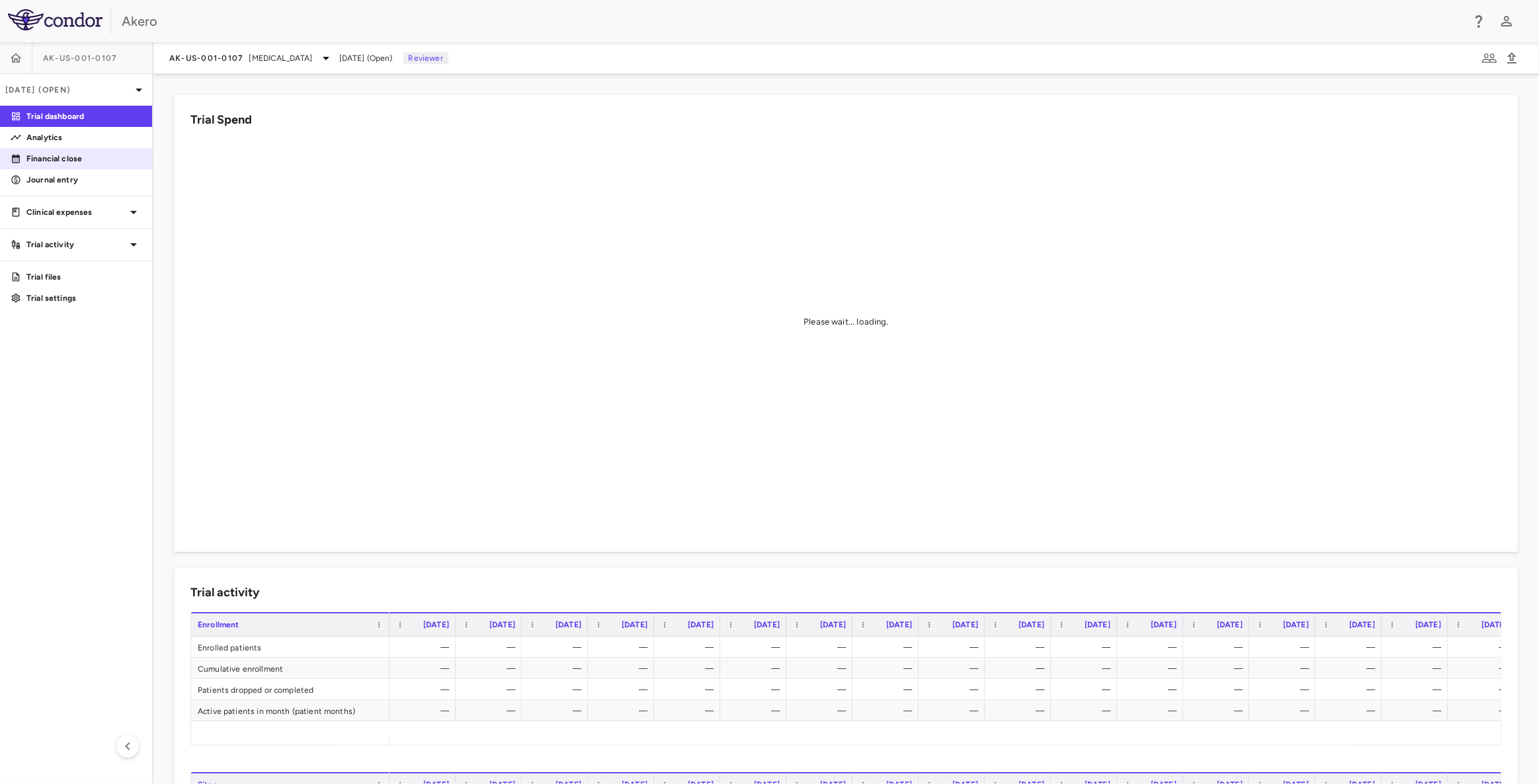
click at [67, 160] on p "Financial close" at bounding box center [84, 159] width 115 height 12
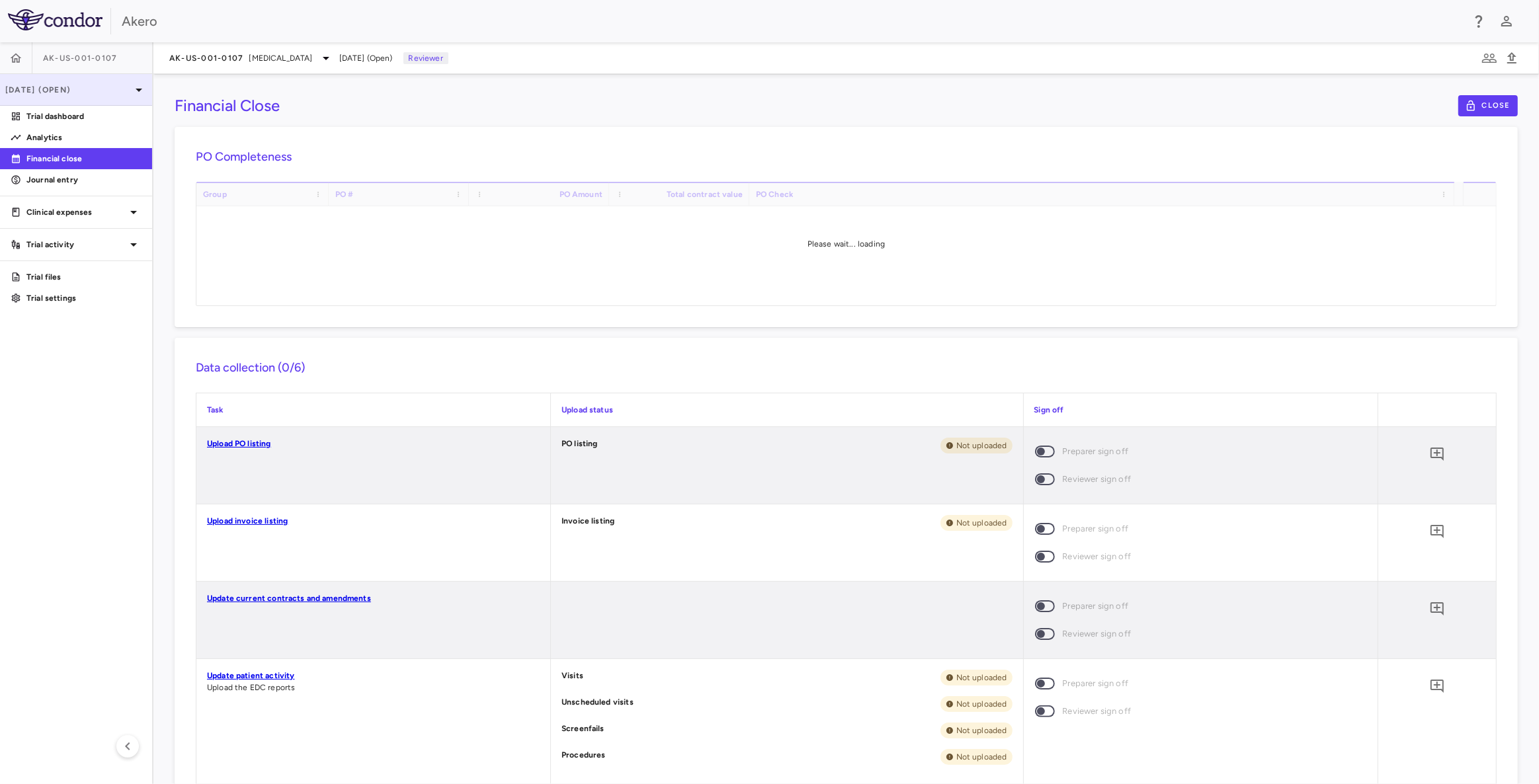
click at [94, 88] on p "[DATE] (Open)" at bounding box center [68, 90] width 126 height 12
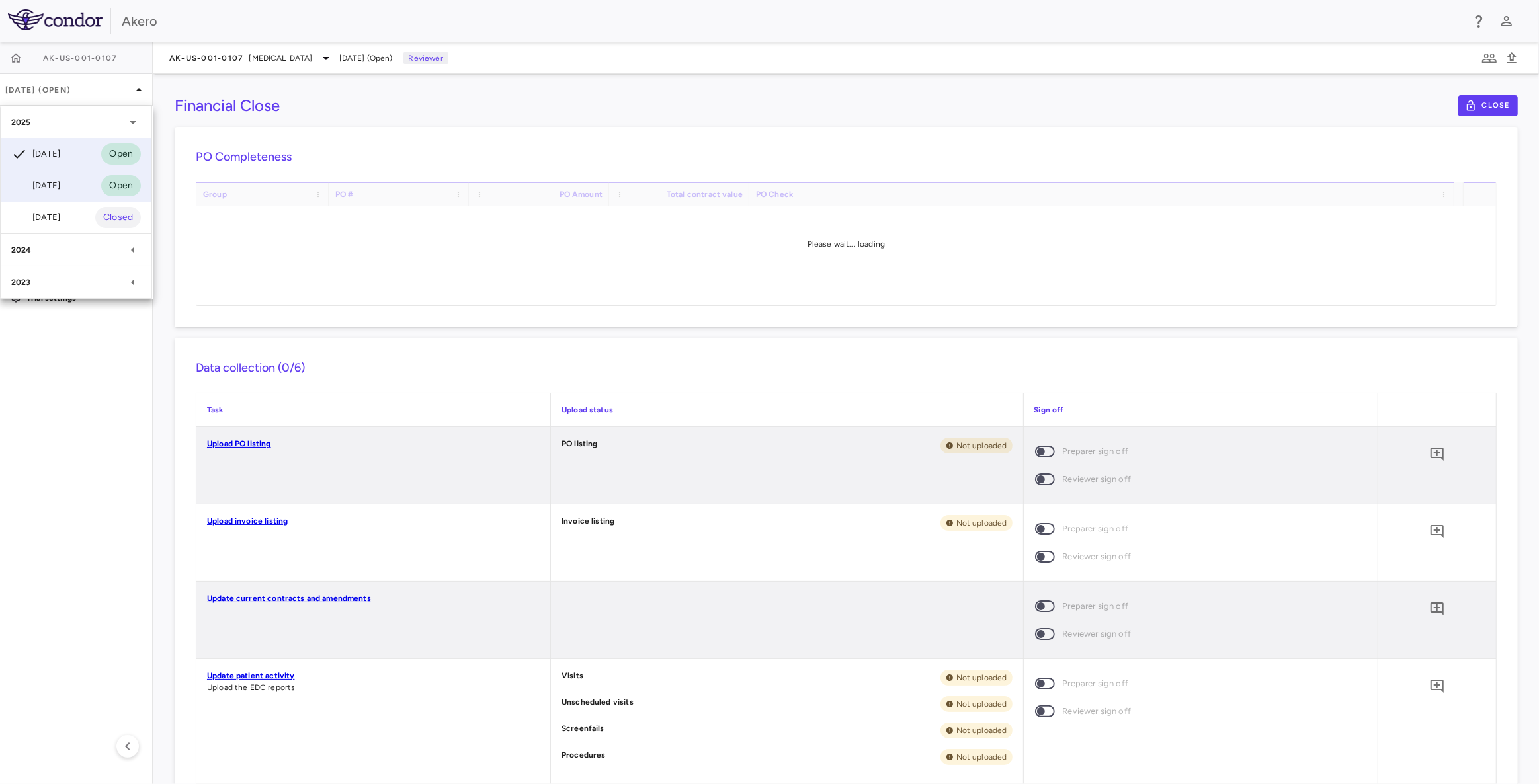
click at [70, 185] on div "[DATE] Open" at bounding box center [76, 185] width 151 height 31
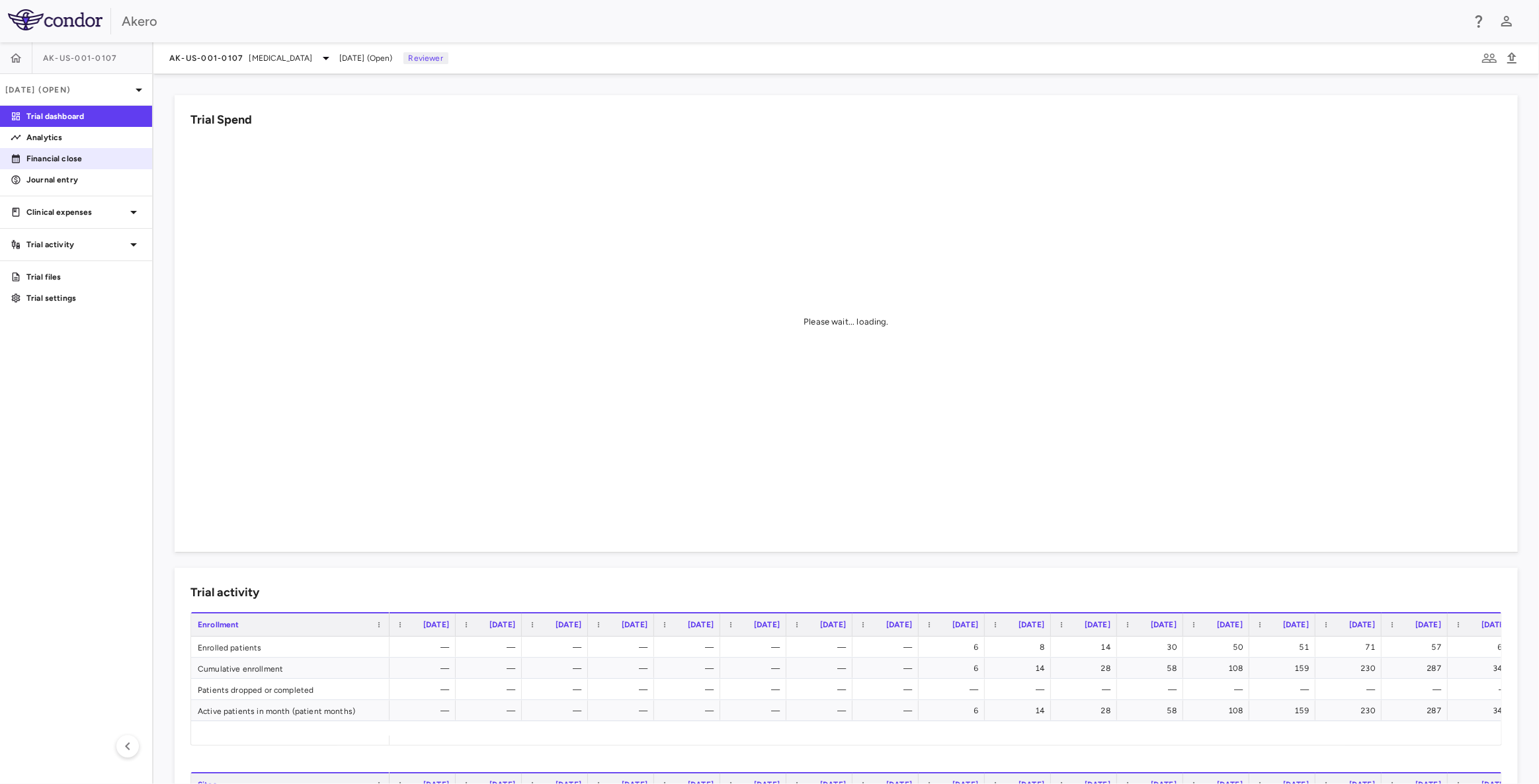
drag, startPoint x: 48, startPoint y: 155, endPoint x: 58, endPoint y: 156, distance: 10.0
click at [50, 155] on p "Financial close" at bounding box center [84, 159] width 115 height 12
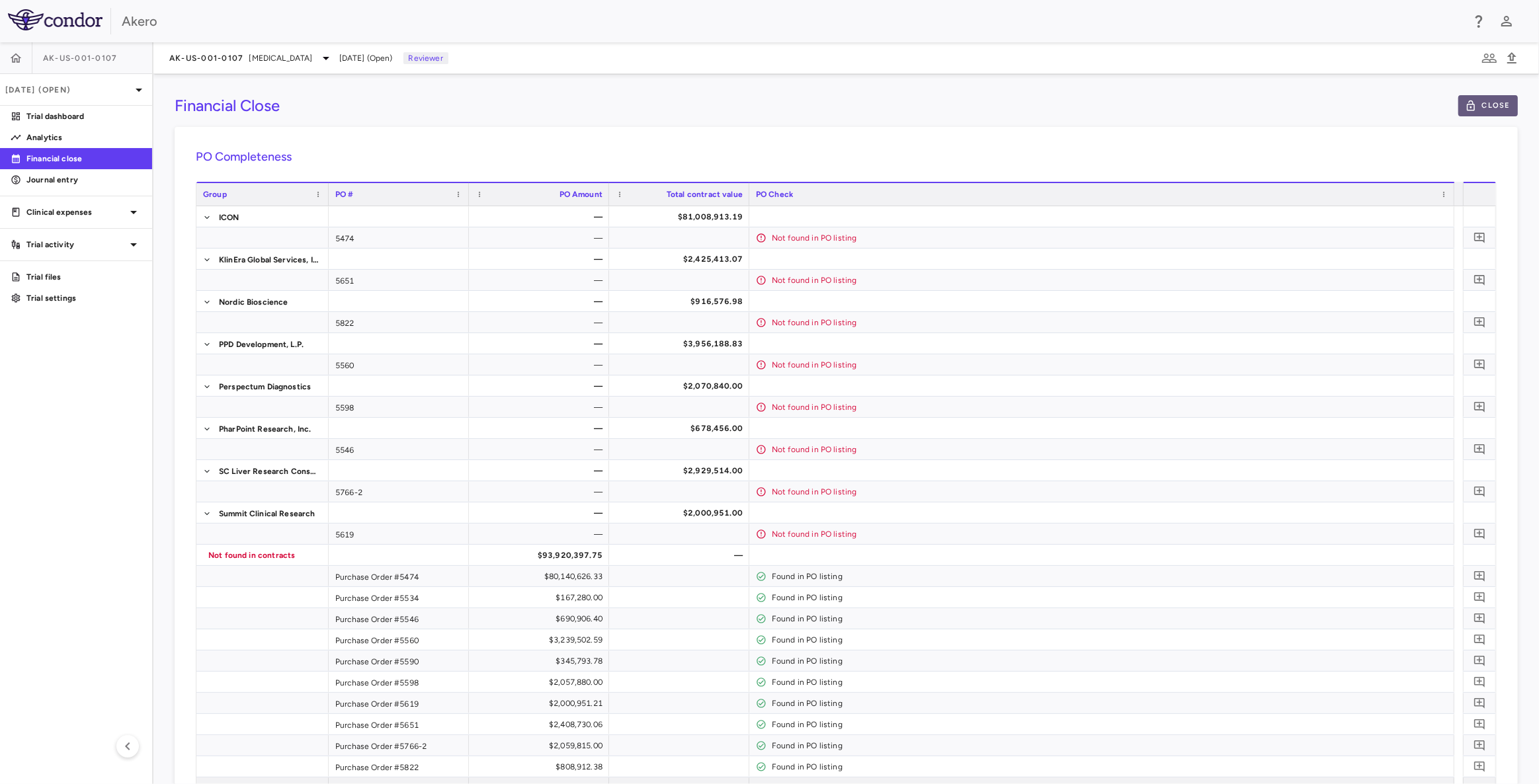
click at [1497, 106] on button "Close" at bounding box center [1489, 106] width 60 height 22
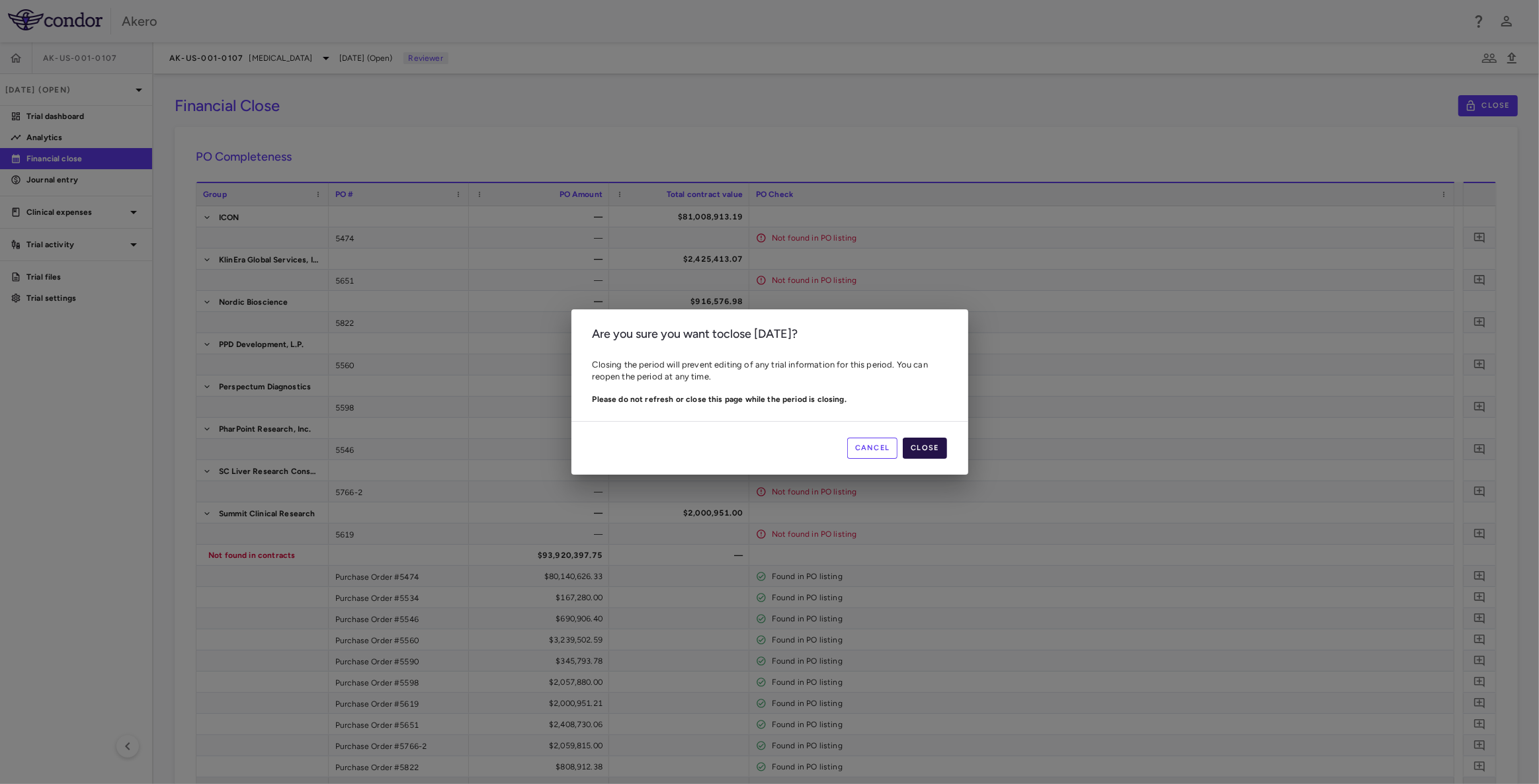
click at [942, 447] on button "Close" at bounding box center [924, 448] width 44 height 22
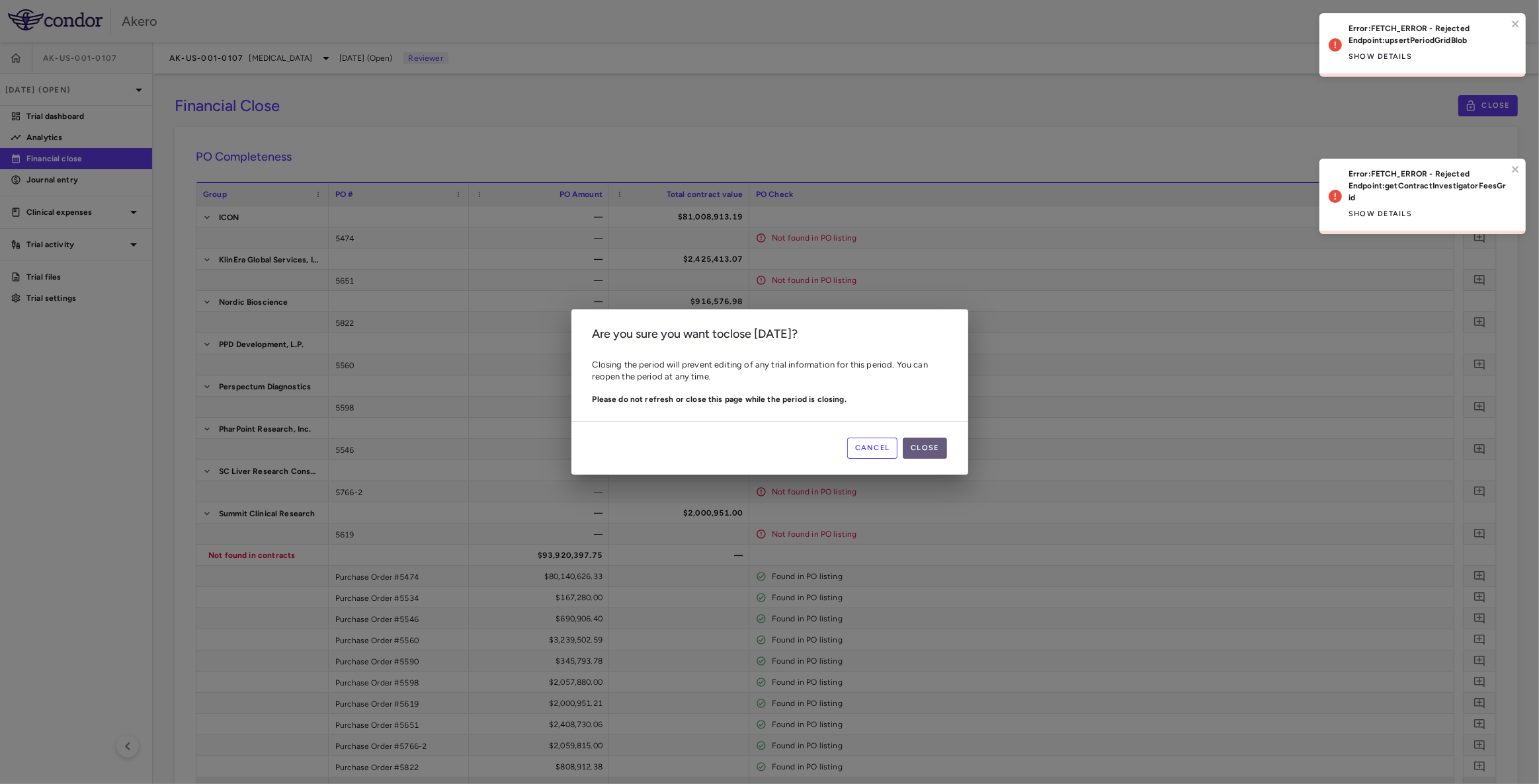
click at [927, 451] on button "Close" at bounding box center [924, 448] width 44 height 22
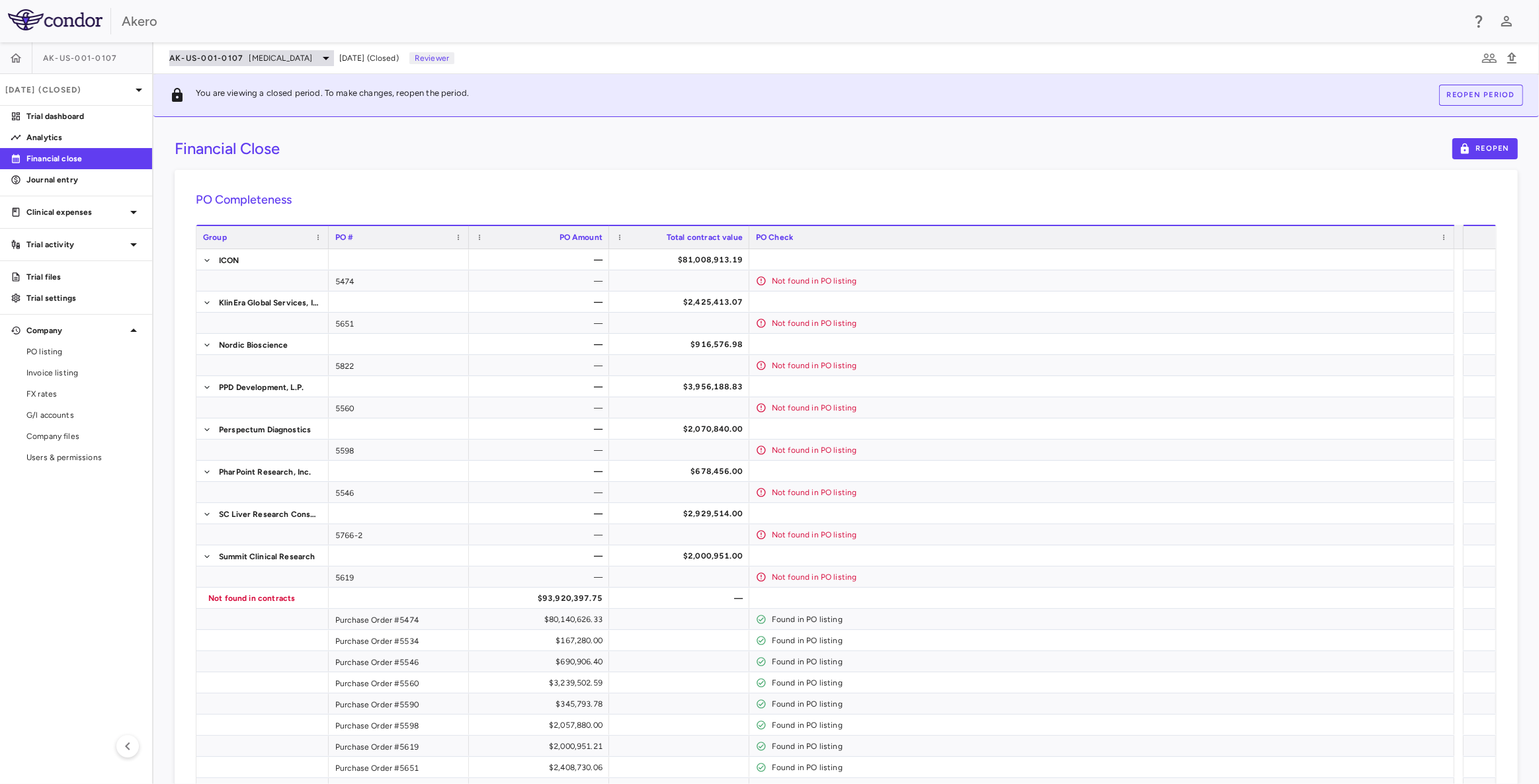
click at [334, 61] on icon at bounding box center [326, 58] width 16 height 16
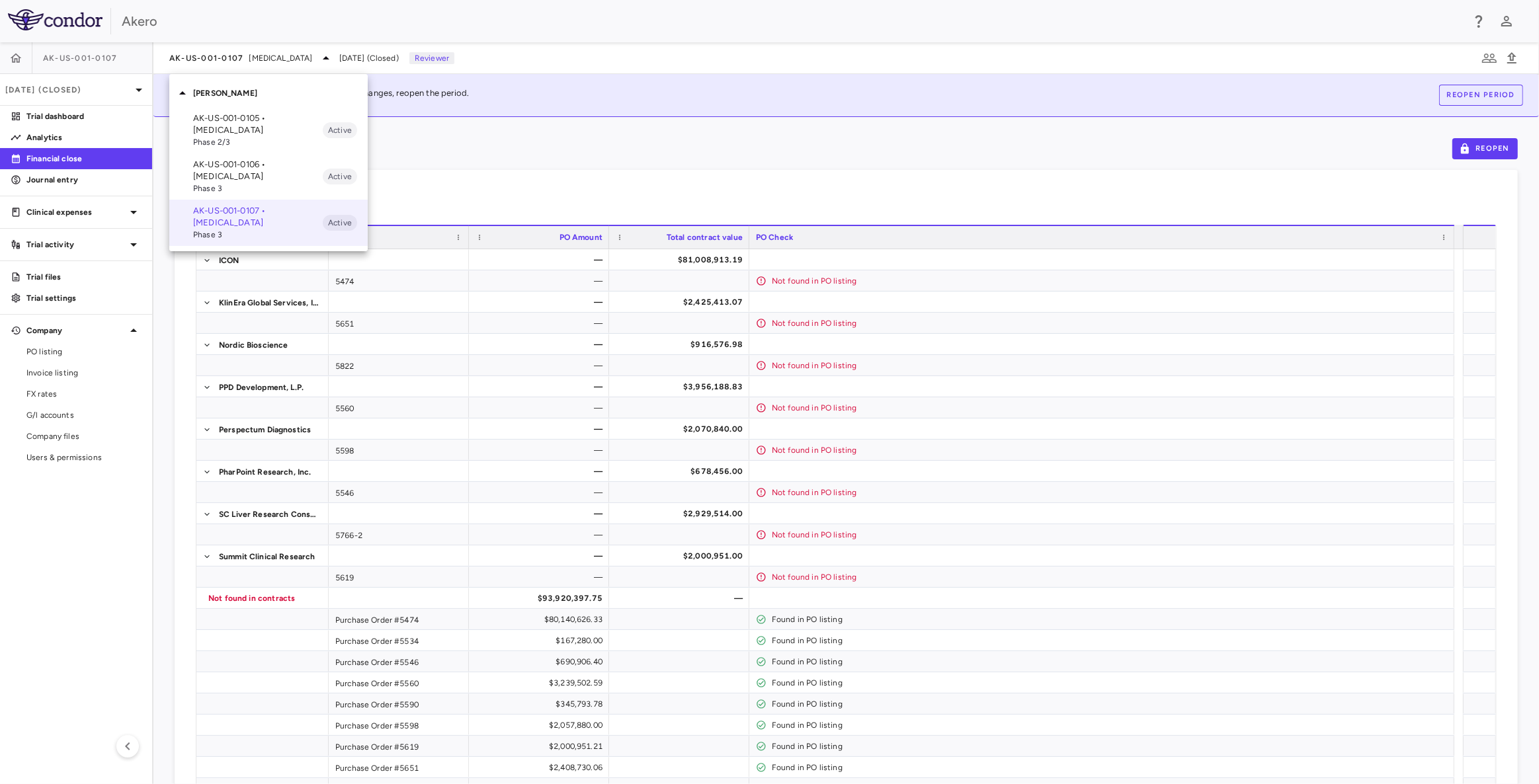
click at [282, 126] on p "AK-US-001-0105 • [MEDICAL_DATA]" at bounding box center [257, 124] width 130 height 24
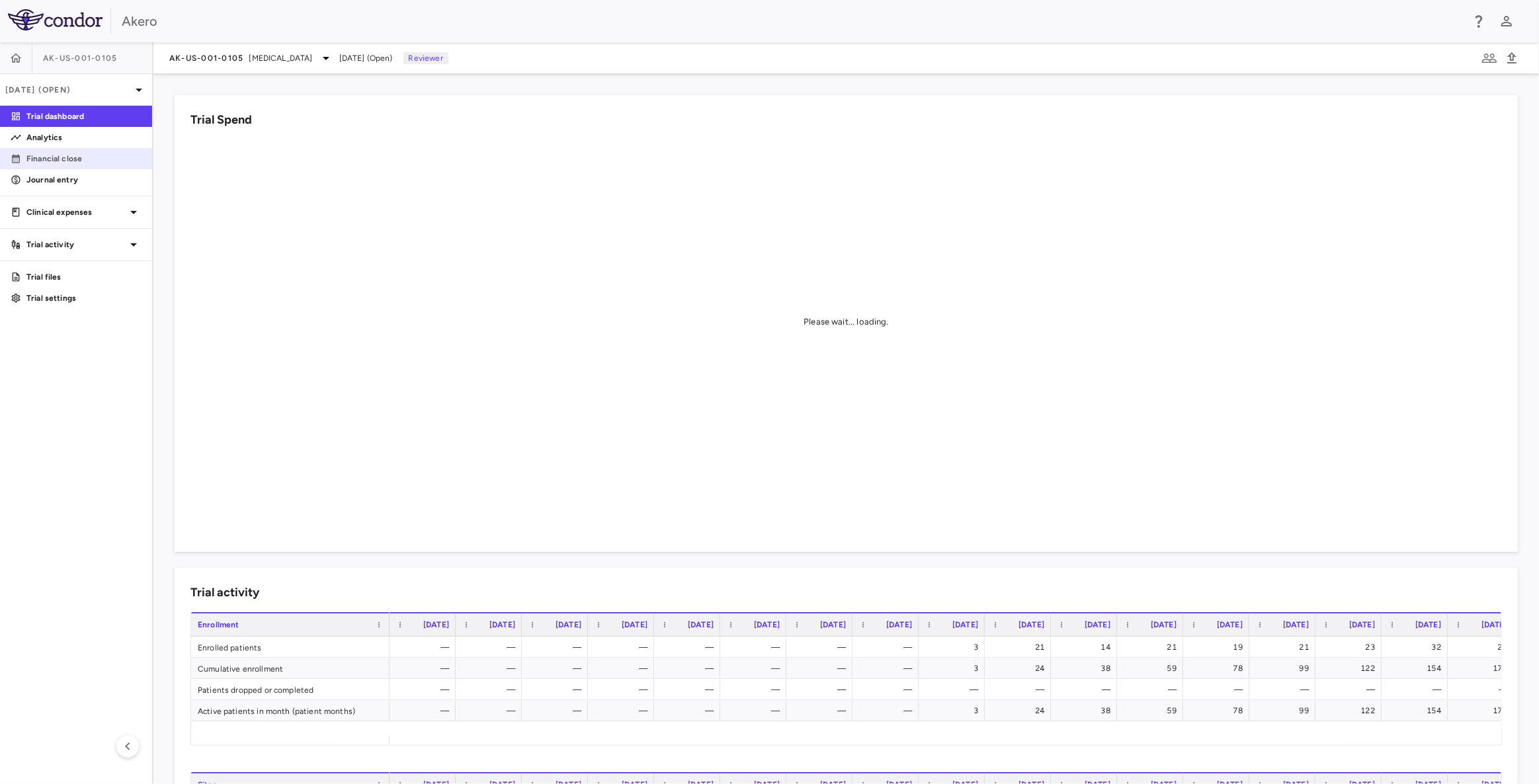
click at [66, 160] on p "Financial close" at bounding box center [84, 159] width 115 height 12
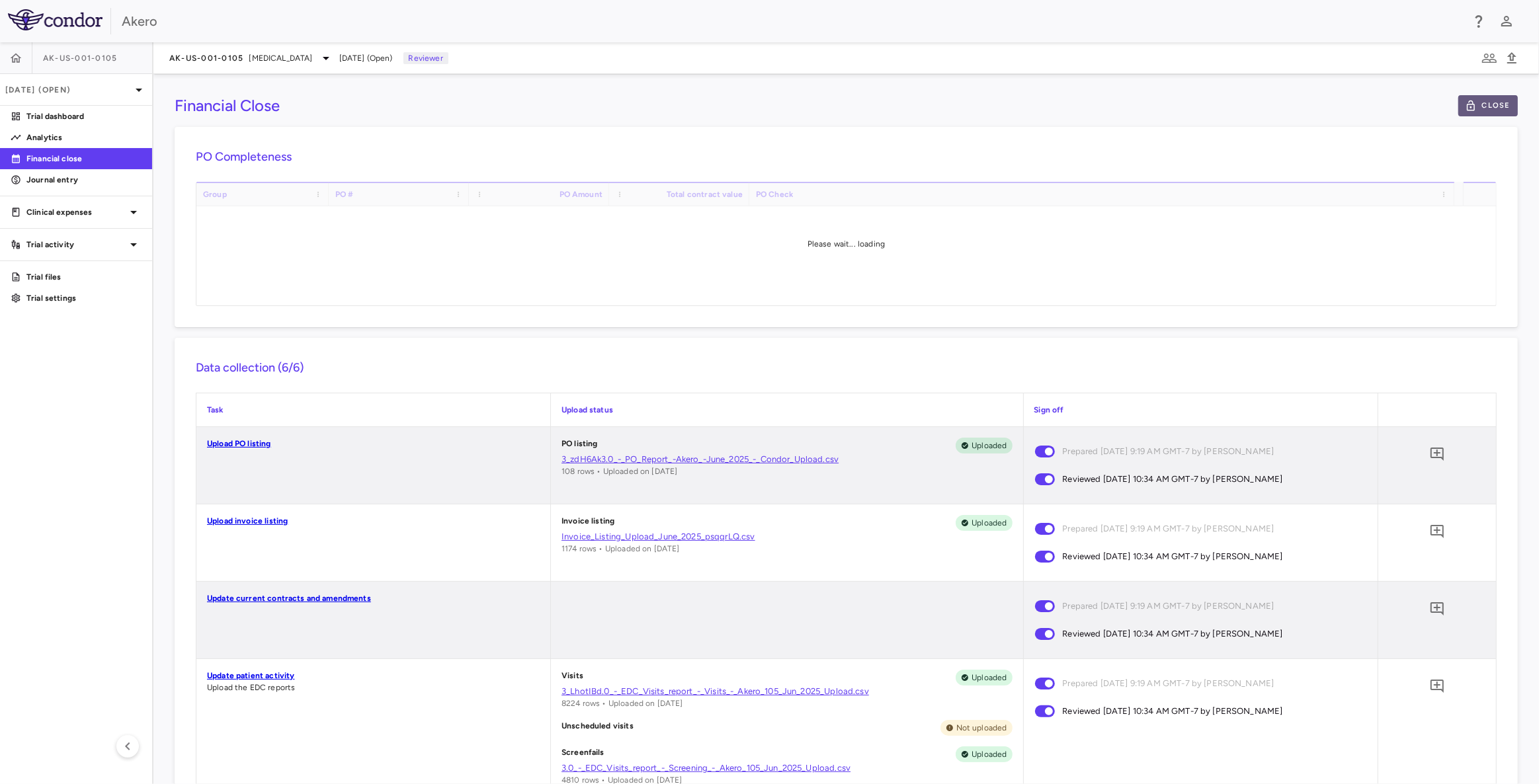
click at [1493, 110] on button "Close" at bounding box center [1489, 106] width 60 height 22
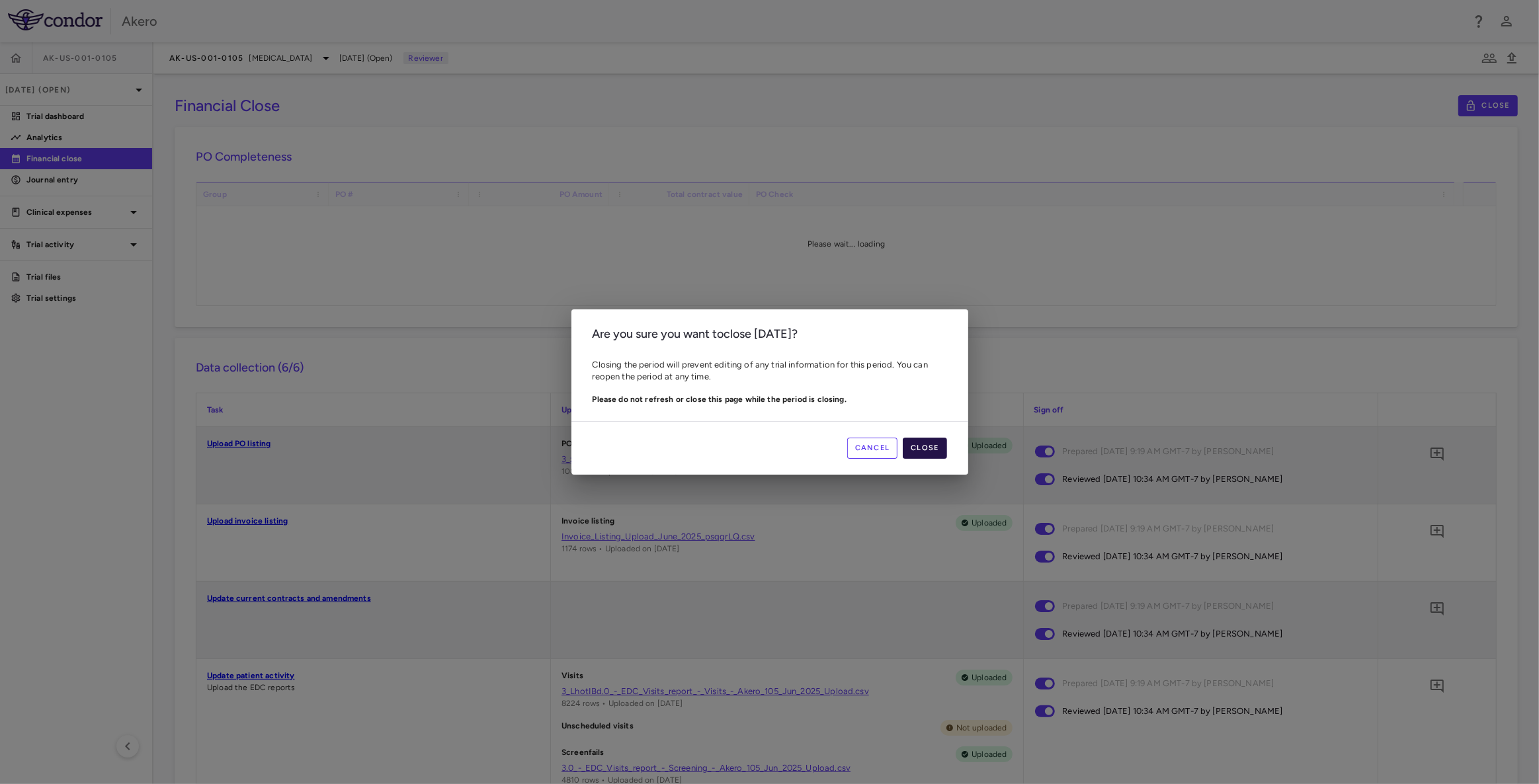
click at [927, 450] on button "Close" at bounding box center [924, 448] width 44 height 22
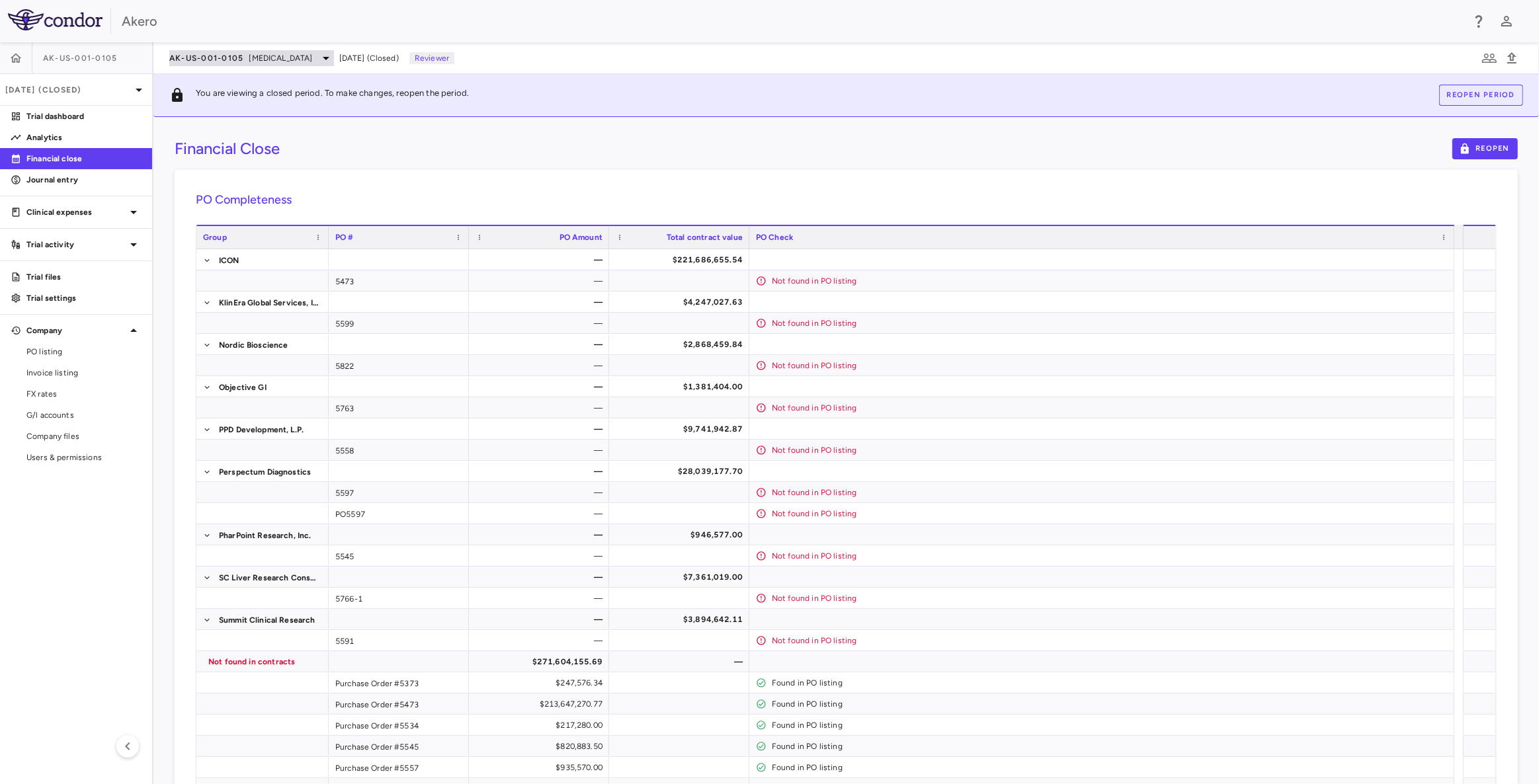
click at [280, 58] on span "[MEDICAL_DATA]" at bounding box center [280, 58] width 64 height 12
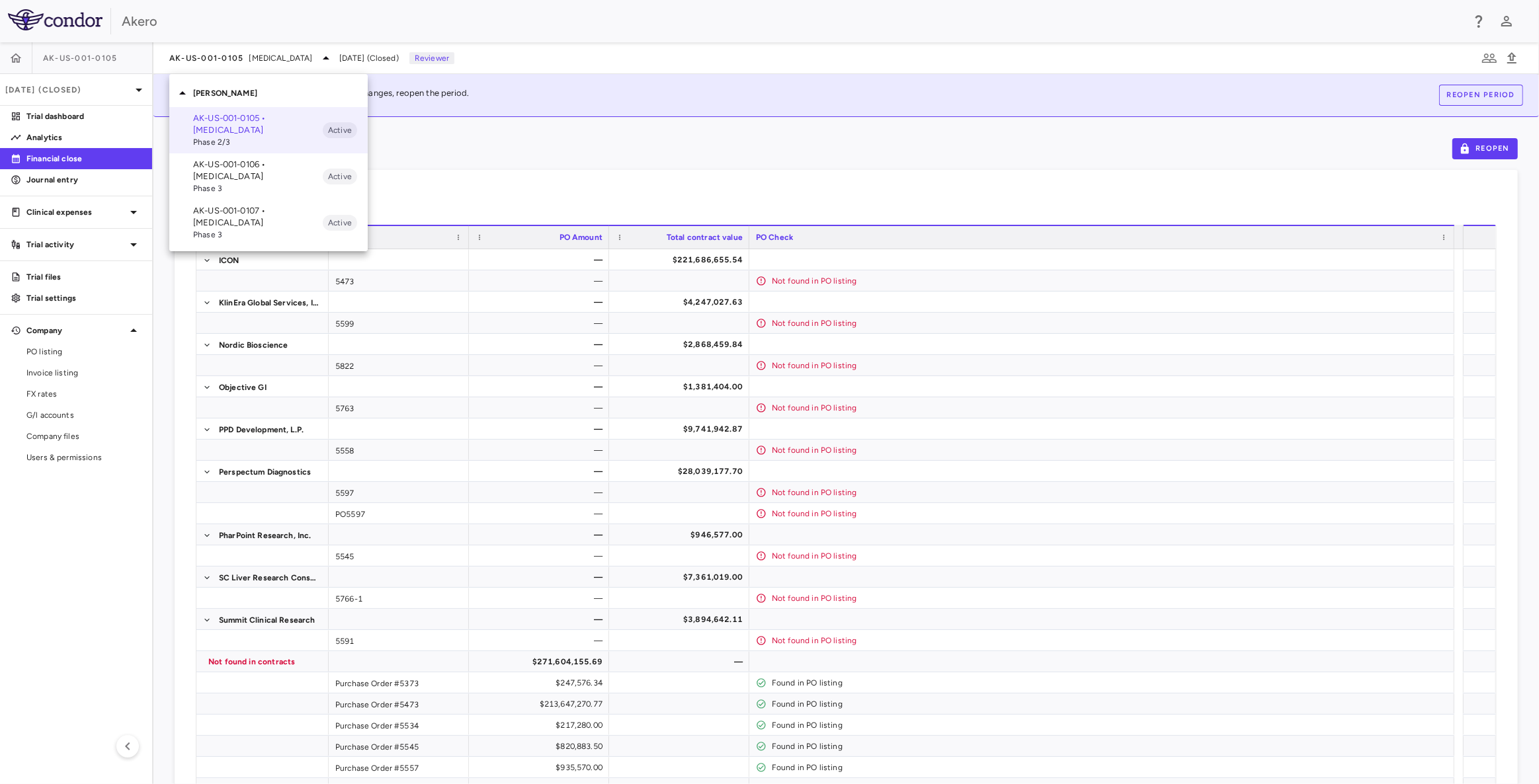
click at [262, 171] on p "AK-US-001-0106 • [MEDICAL_DATA]" at bounding box center [257, 170] width 130 height 24
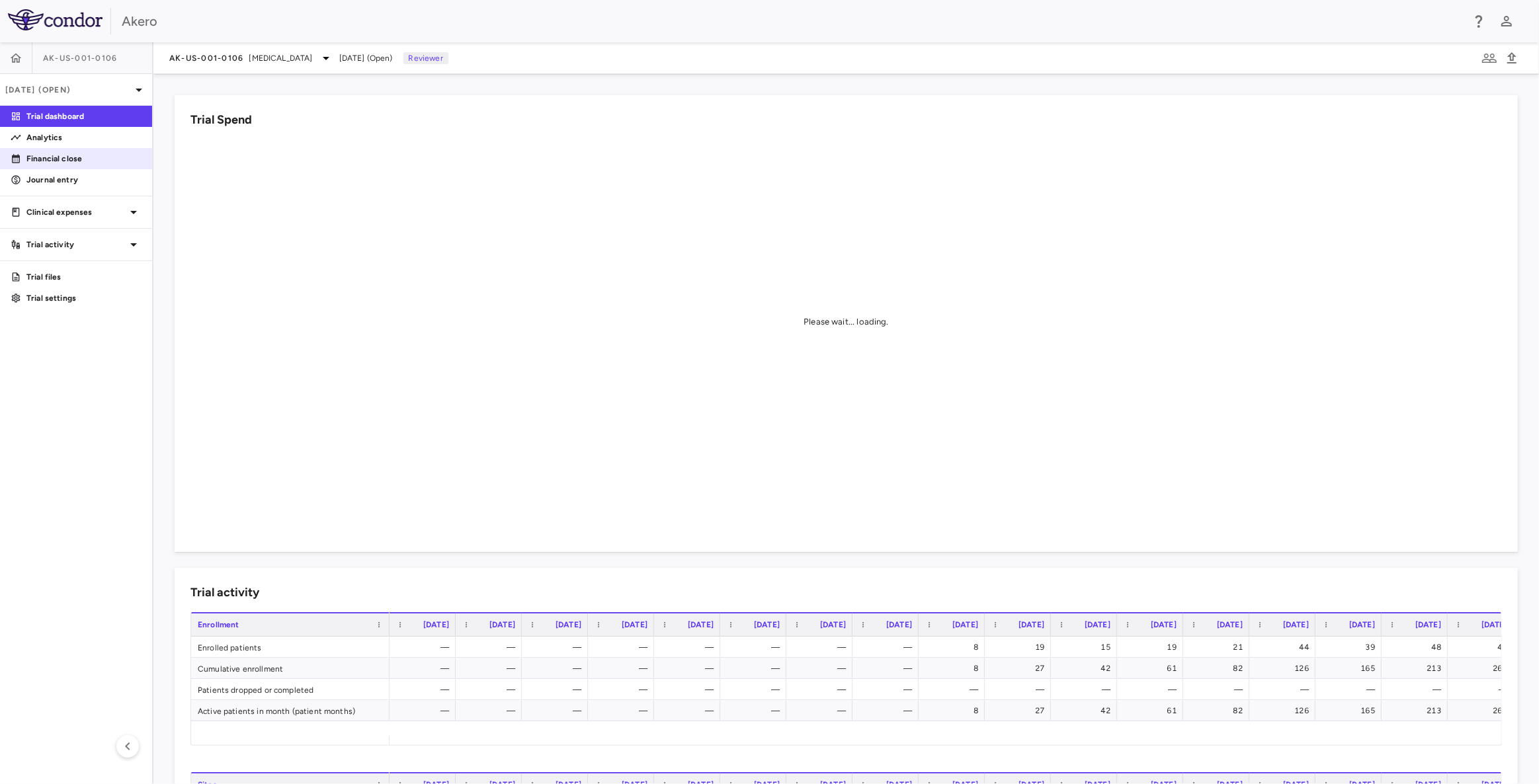
click at [70, 151] on link "Financial close" at bounding box center [76, 159] width 152 height 20
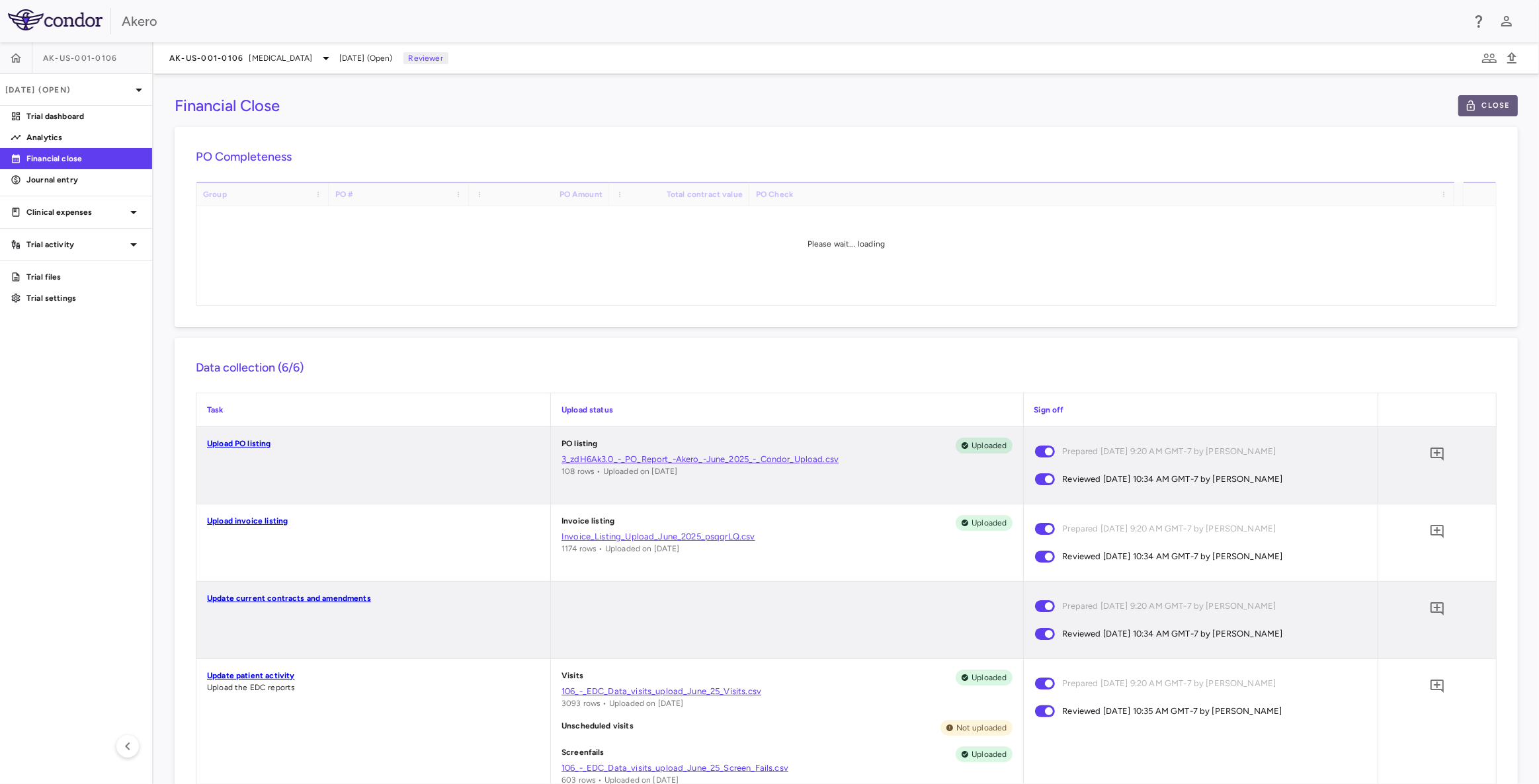
click at [1489, 104] on button "Close" at bounding box center [1489, 106] width 60 height 22
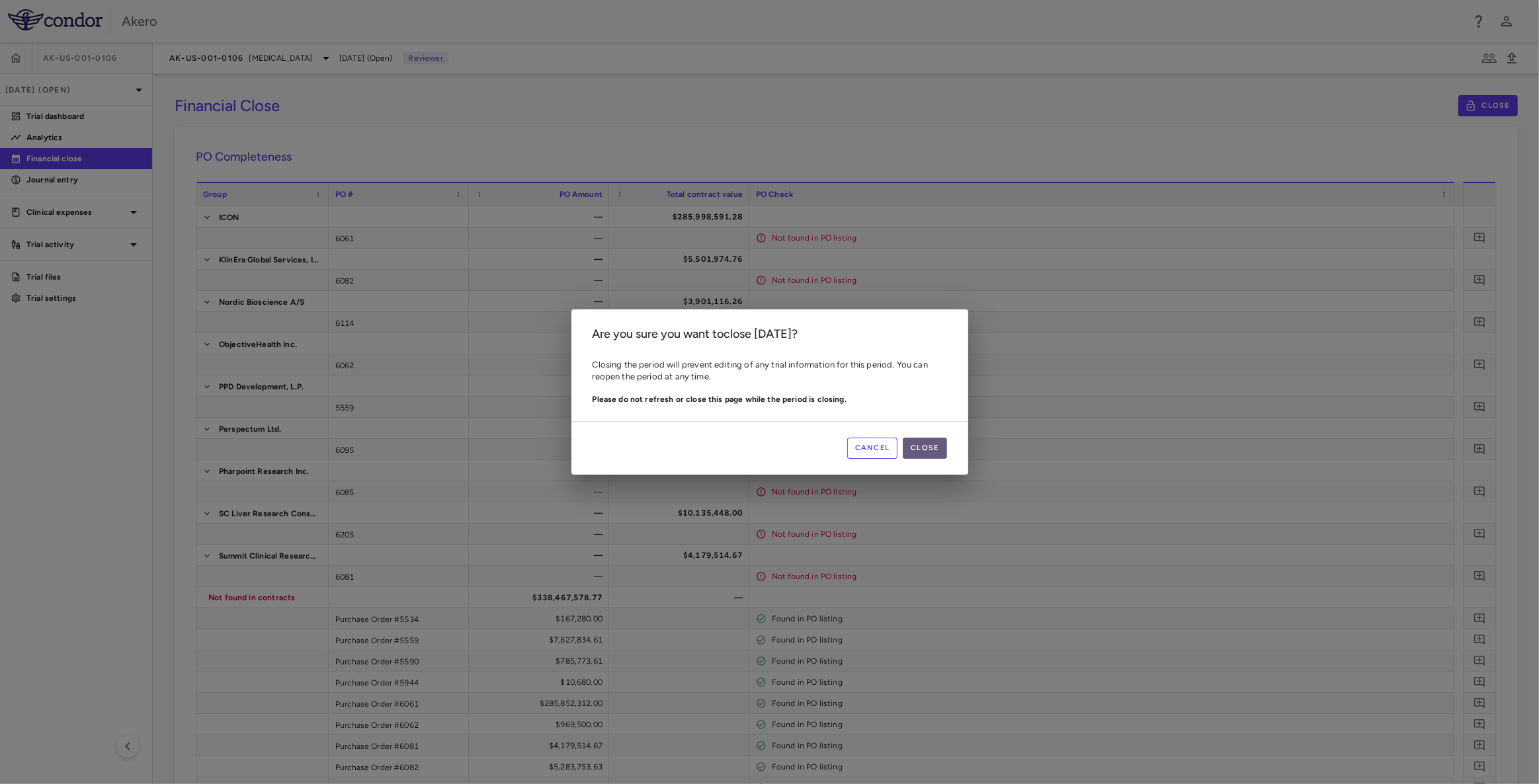
click at [926, 451] on button "Close" at bounding box center [924, 448] width 44 height 22
